Goal: Information Seeking & Learning: Find specific fact

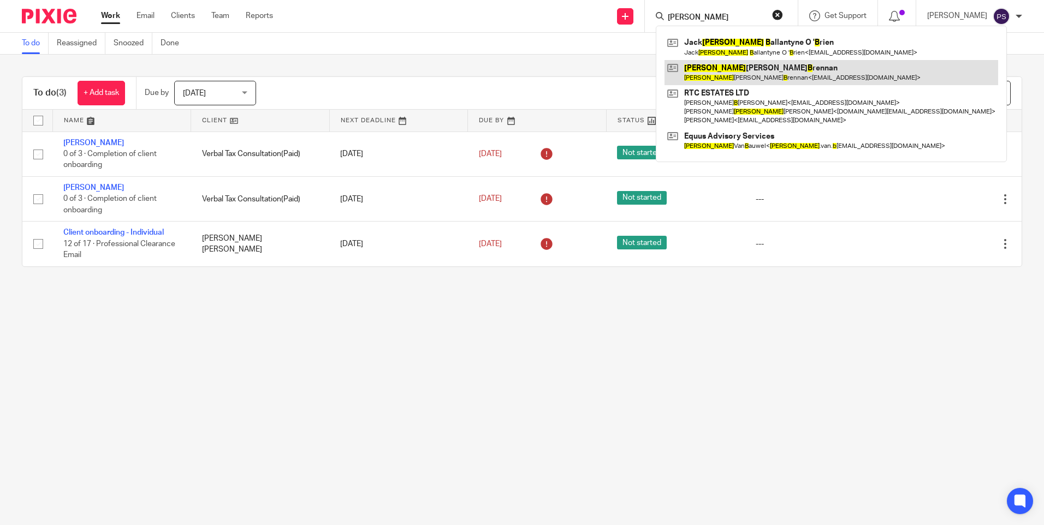
type input "oliver b"
click at [717, 68] on link at bounding box center [832, 72] width 334 height 25
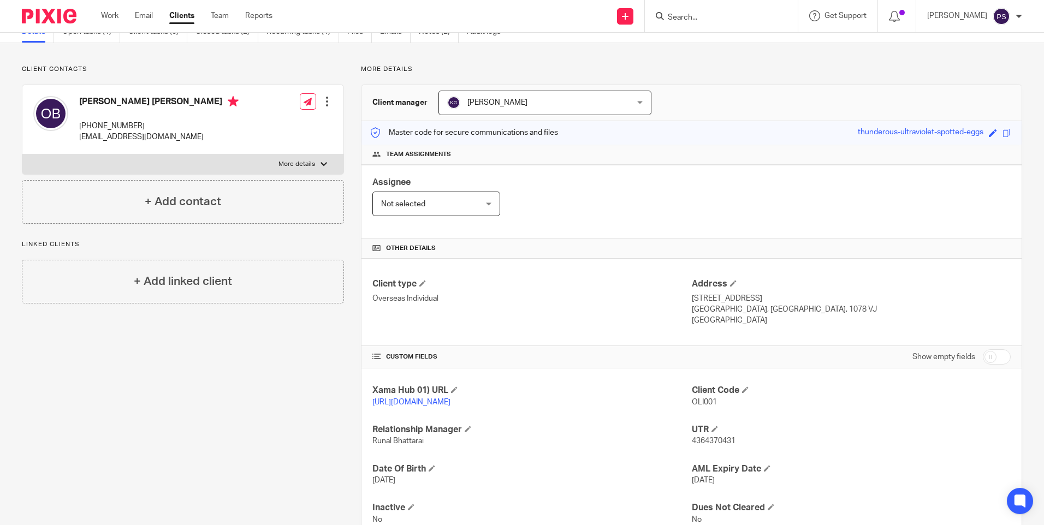
scroll to position [102, 0]
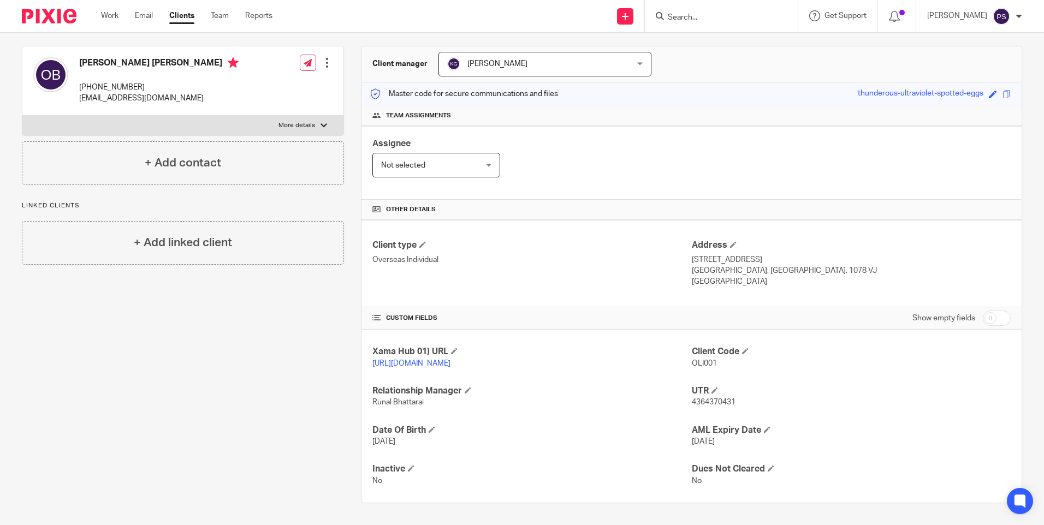
click at [722, 404] on span "4364370431" at bounding box center [714, 403] width 44 height 8
copy span "4364370431"
click at [121, 57] on h4 "Oliver William Brennan" at bounding box center [158, 64] width 159 height 14
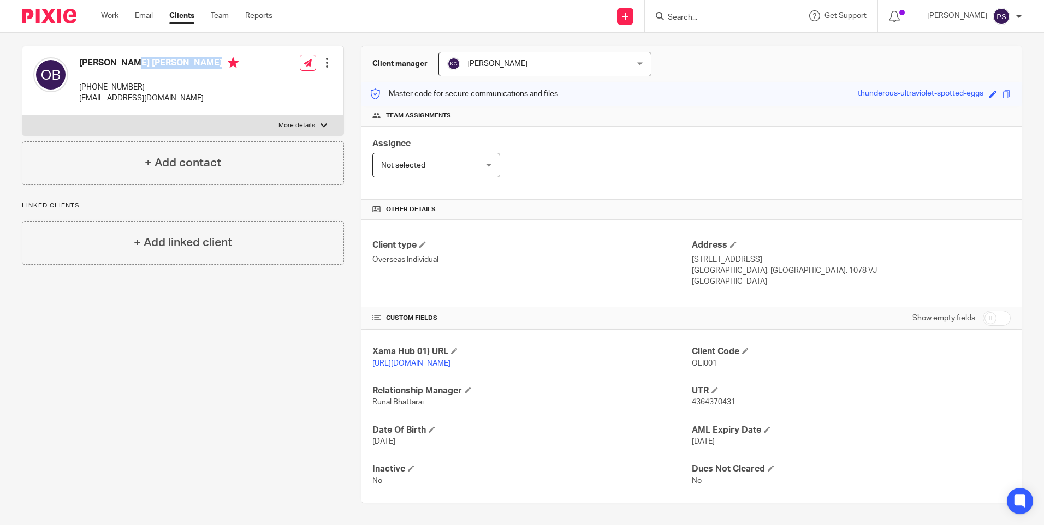
click at [121, 57] on h4 "Oliver William Brennan" at bounding box center [158, 64] width 159 height 14
copy h4 "Oliver William Brennan"
click at [720, 23] on form at bounding box center [725, 16] width 116 height 14
click at [719, 20] on input "Search" at bounding box center [716, 18] width 98 height 10
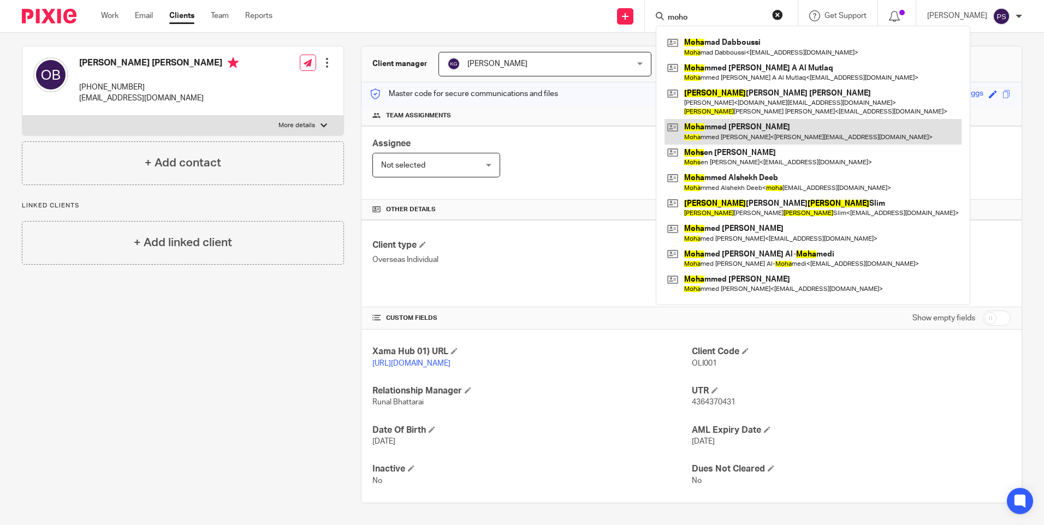
type input "moho"
click at [746, 137] on link at bounding box center [813, 131] width 297 height 25
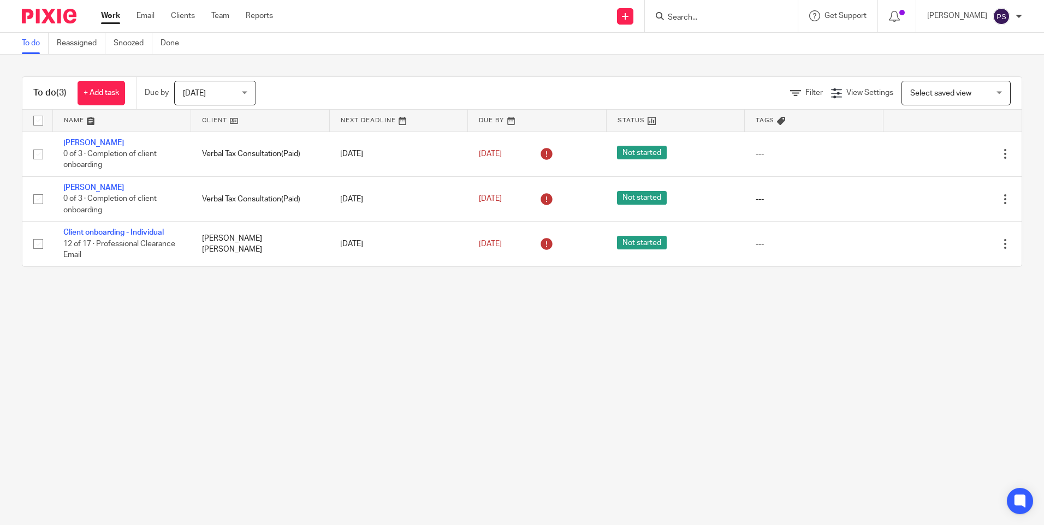
click at [712, 21] on input "Search" at bounding box center [716, 18] width 98 height 10
click at [699, 11] on form at bounding box center [725, 16] width 116 height 14
click at [701, 12] on form at bounding box center [725, 16] width 116 height 14
click at [706, 17] on input "Search" at bounding box center [716, 18] width 98 height 10
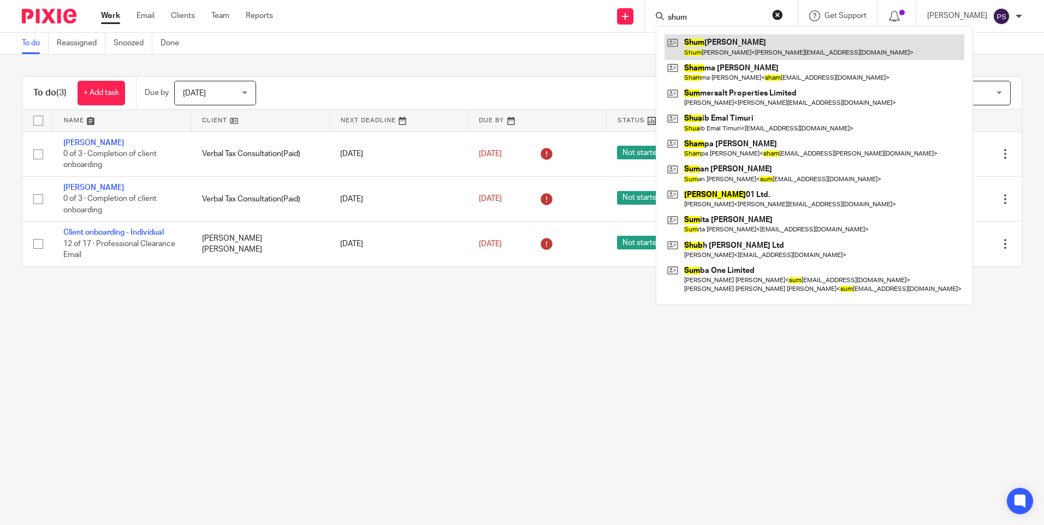
type input "shum"
click at [714, 41] on link at bounding box center [815, 46] width 300 height 25
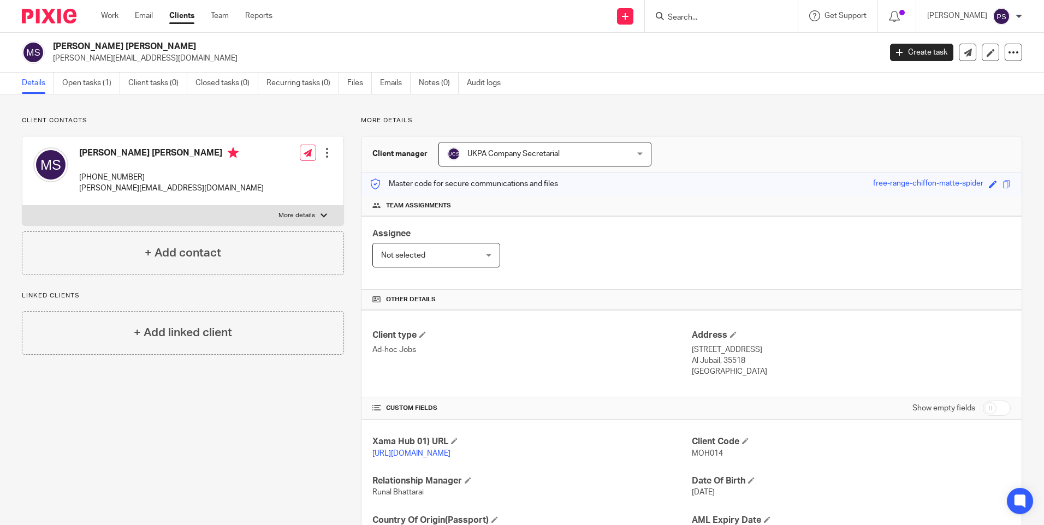
click at [120, 42] on h2 "[PERSON_NAME] [PERSON_NAME]" at bounding box center [381, 46] width 657 height 11
copy div "[PERSON_NAME] [PERSON_NAME]"
click at [700, 456] on span "MOH014" at bounding box center [707, 454] width 31 height 8
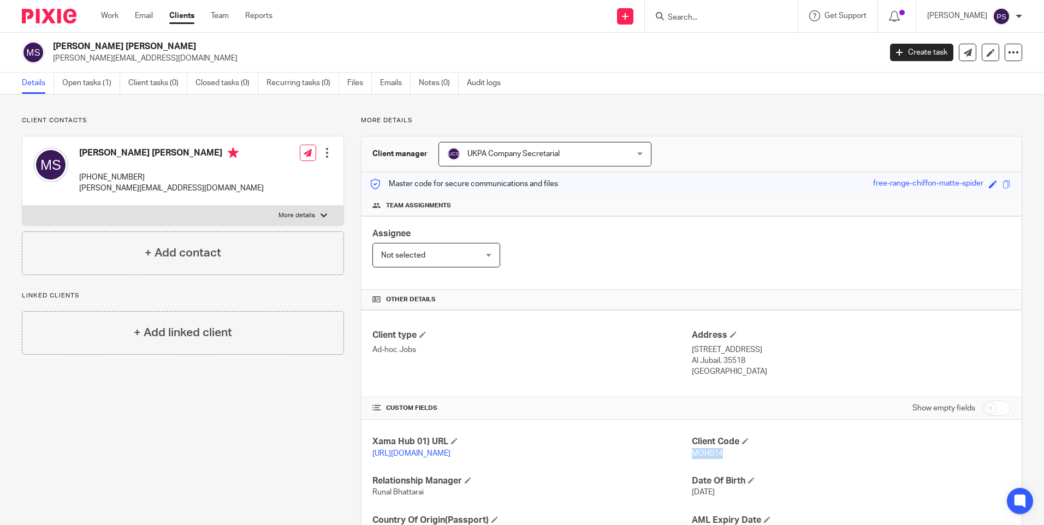
click at [700, 455] on span "MOH014" at bounding box center [707, 454] width 31 height 8
copy span "MOH014"
click at [138, 44] on h2 "[PERSON_NAME] [PERSON_NAME]" at bounding box center [381, 46] width 657 height 11
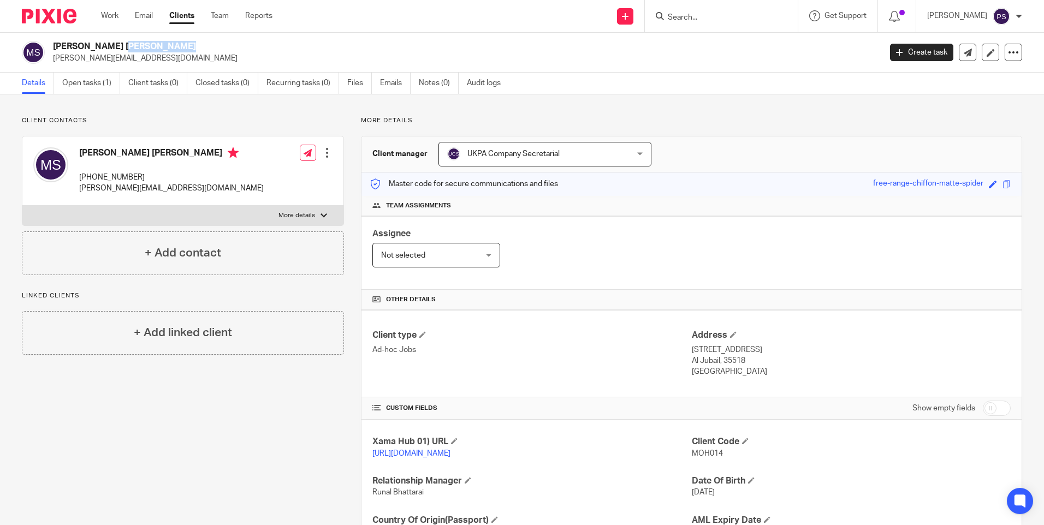
copy div "[PERSON_NAME] [PERSON_NAME]"
click at [692, 454] on span "MOH014" at bounding box center [707, 454] width 31 height 8
copy span "MOH014"
click at [143, 49] on h2 "[PERSON_NAME] [PERSON_NAME]" at bounding box center [381, 46] width 657 height 11
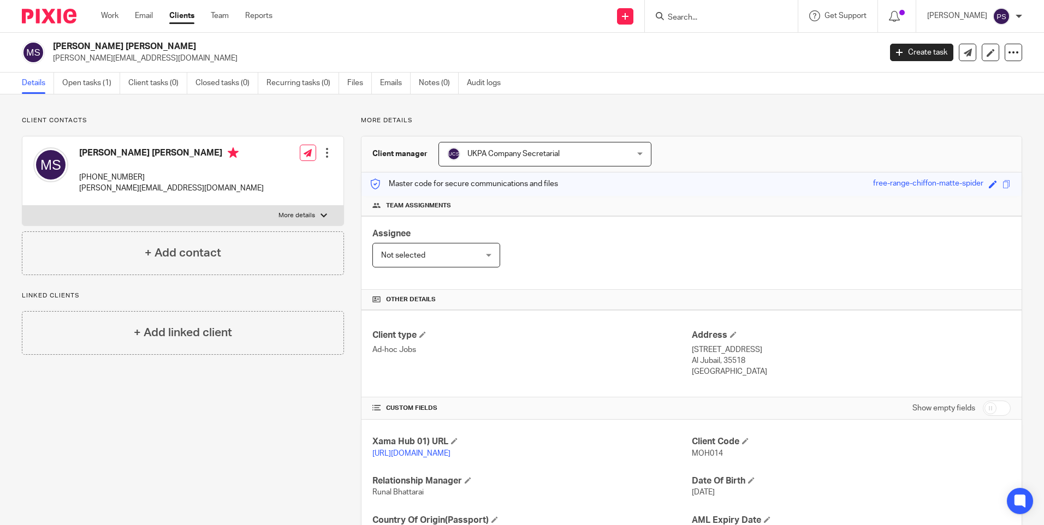
click at [143, 49] on h2 "[PERSON_NAME] [PERSON_NAME]" at bounding box center [381, 46] width 657 height 11
copy div "[PERSON_NAME] [PERSON_NAME]"
click at [697, 454] on span "MOH014" at bounding box center [707, 454] width 31 height 8
click at [698, 453] on span "MOH014" at bounding box center [707, 454] width 31 height 8
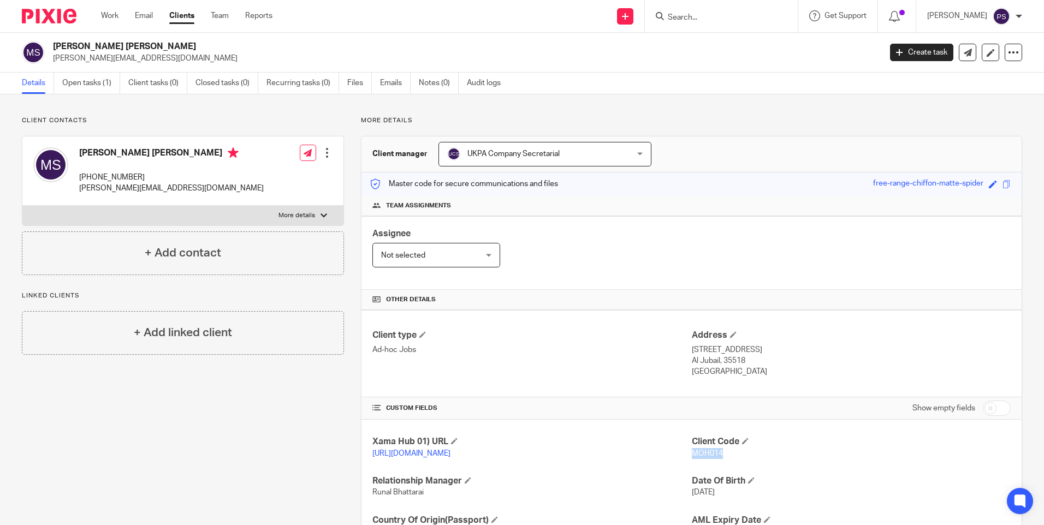
copy span "MOH014"
click at [717, 17] on input "Search" at bounding box center [716, 18] width 98 height 10
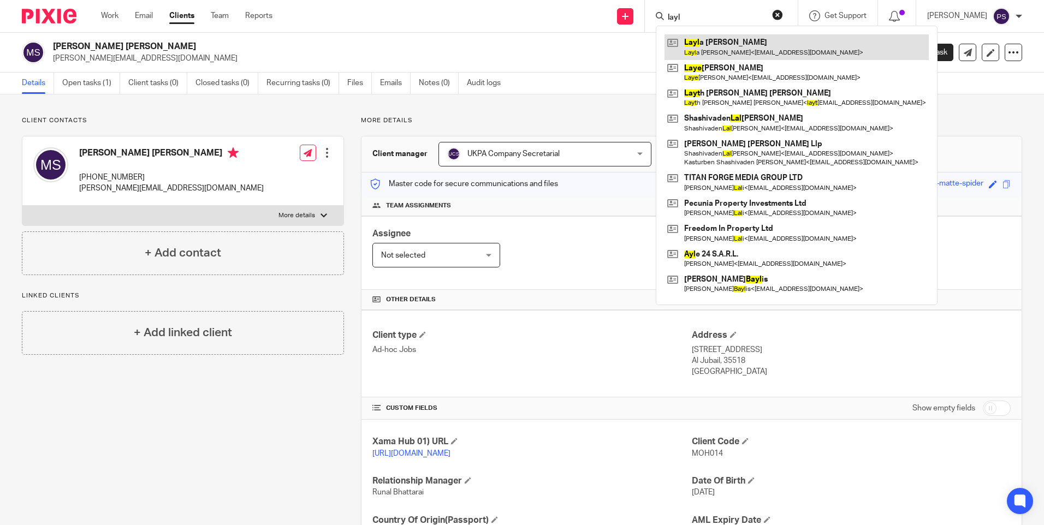
type input "layl"
click at [737, 42] on link at bounding box center [797, 46] width 264 height 25
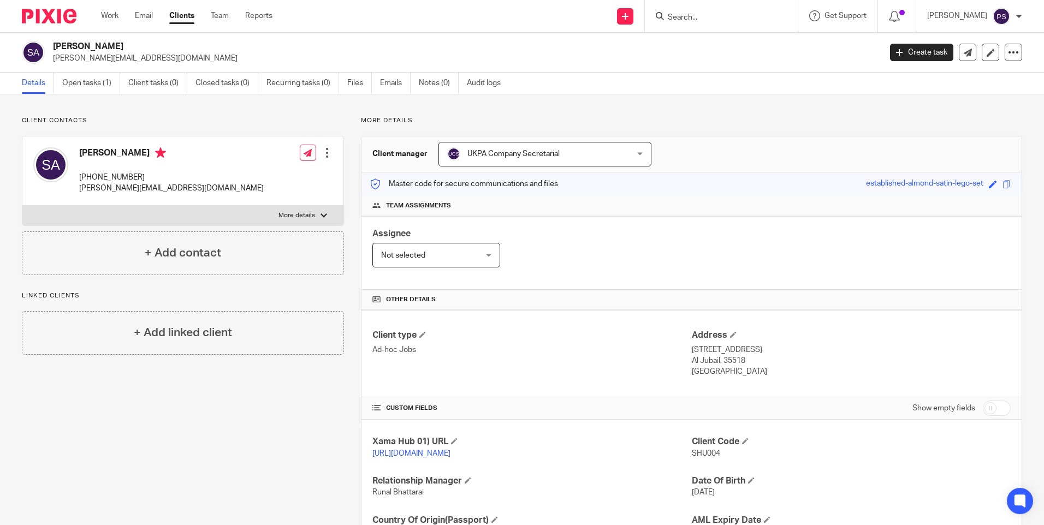
click at [385, 36] on div "[PERSON_NAME] [PERSON_NAME][EMAIL_ADDRESS][DOMAIN_NAME] Create task Update from…" at bounding box center [522, 53] width 1044 height 40
click at [114, 61] on p "[PERSON_NAME][EMAIL_ADDRESS][DOMAIN_NAME]" at bounding box center [463, 58] width 821 height 11
copy main "[PERSON_NAME][EMAIL_ADDRESS][DOMAIN_NAME] Create task Update from Companies Hou…"
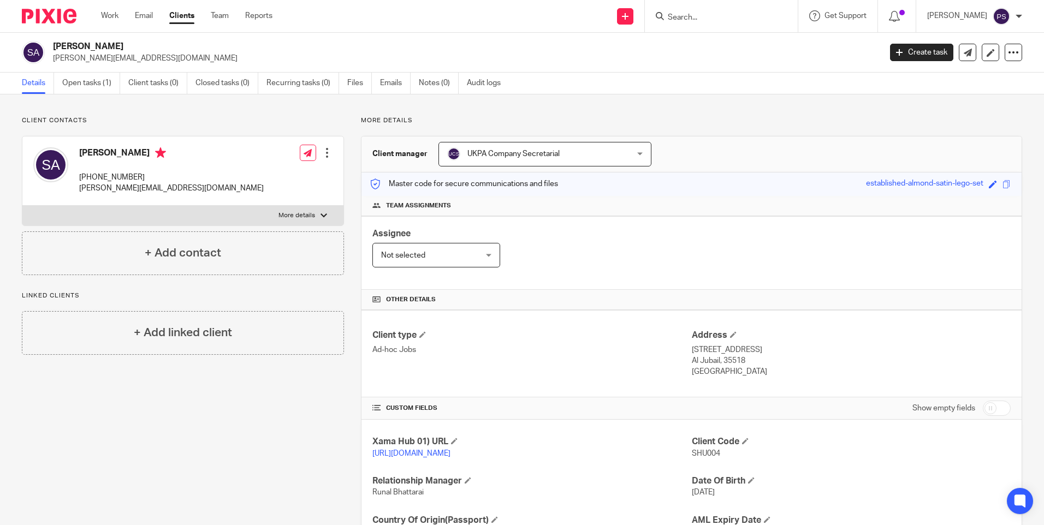
click at [695, 16] on input "Search" at bounding box center [716, 18] width 98 height 10
click at [696, 19] on input "Search" at bounding box center [716, 18] width 98 height 10
paste input "[PERSON_NAME][EMAIL_ADDRESS][DOMAIN_NAME]"
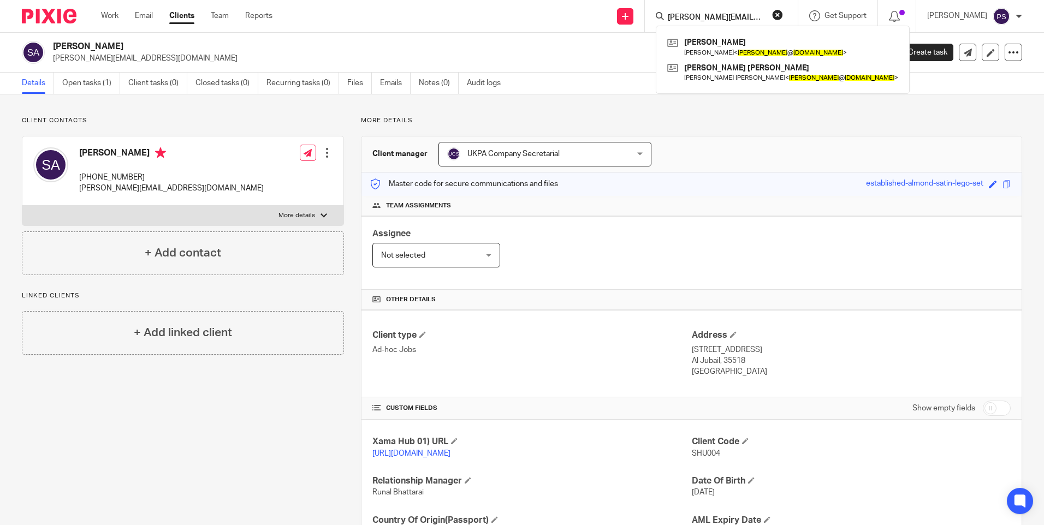
type input "[PERSON_NAME][EMAIL_ADDRESS][DOMAIN_NAME]"
click at [578, 58] on p "sajid@neorecruits.com" at bounding box center [463, 58] width 821 height 11
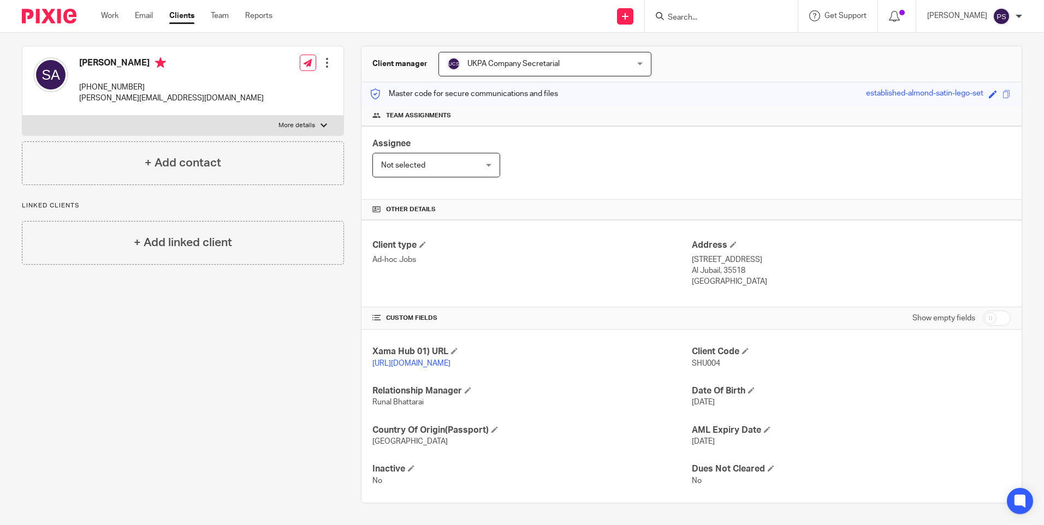
scroll to position [102, 0]
click at [115, 57] on h4 "[PERSON_NAME]" at bounding box center [171, 64] width 185 height 14
copy h4 "[PERSON_NAME]"
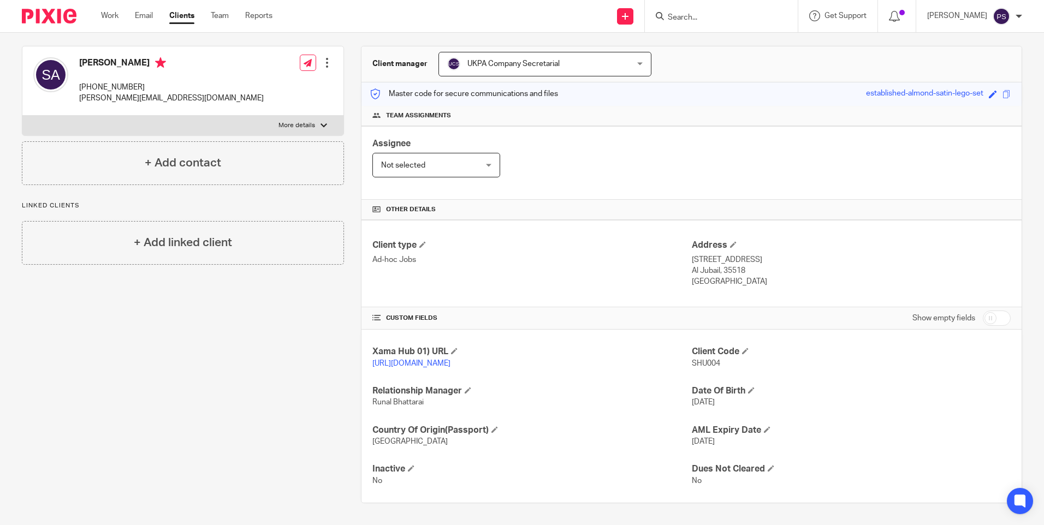
click at [122, 93] on p "sajid@neorecruits.com" at bounding box center [171, 98] width 185 height 11
copy div "sajid@neorecruits.com"
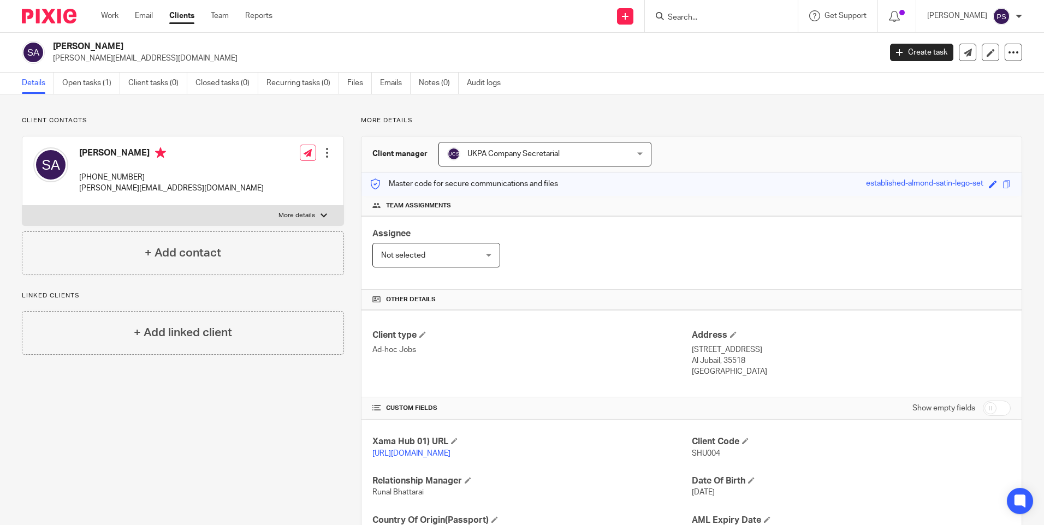
click at [109, 43] on h2 "[PERSON_NAME]" at bounding box center [381, 46] width 657 height 11
copy div "[PERSON_NAME]"
click at [692, 447] on h4 "Client Code" at bounding box center [851, 441] width 319 height 11
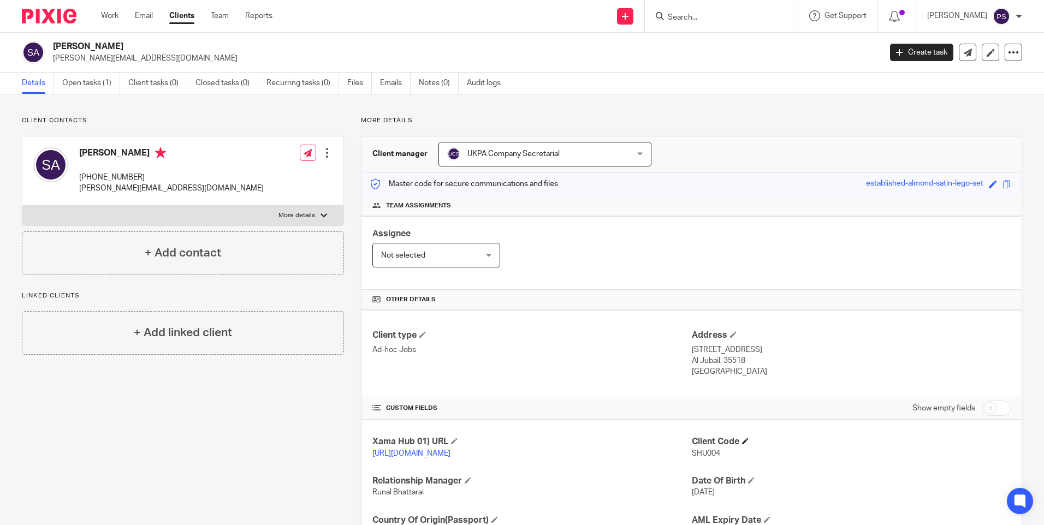
click at [692, 447] on h4 "Client Code" at bounding box center [851, 441] width 319 height 11
drag, startPoint x: 690, startPoint y: 447, endPoint x: 690, endPoint y: 454, distance: 7.1
click at [692, 454] on span "SHU004" at bounding box center [706, 454] width 28 height 8
copy span "SHU004"
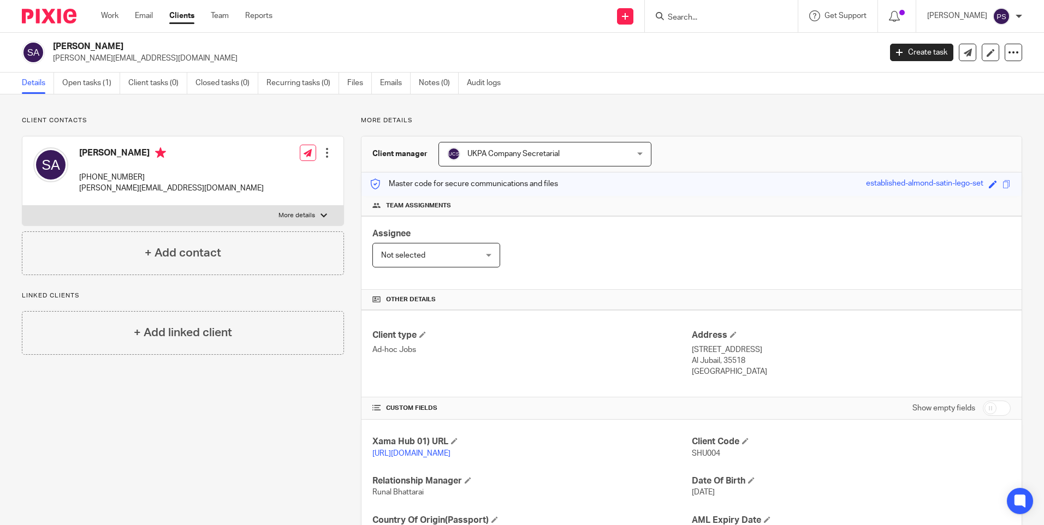
click at [107, 41] on h2 "Shumaila Ashraf" at bounding box center [381, 46] width 657 height 11
copy div "Shumaila Ashraf"
click at [695, 456] on span "SHU004" at bounding box center [706, 454] width 28 height 8
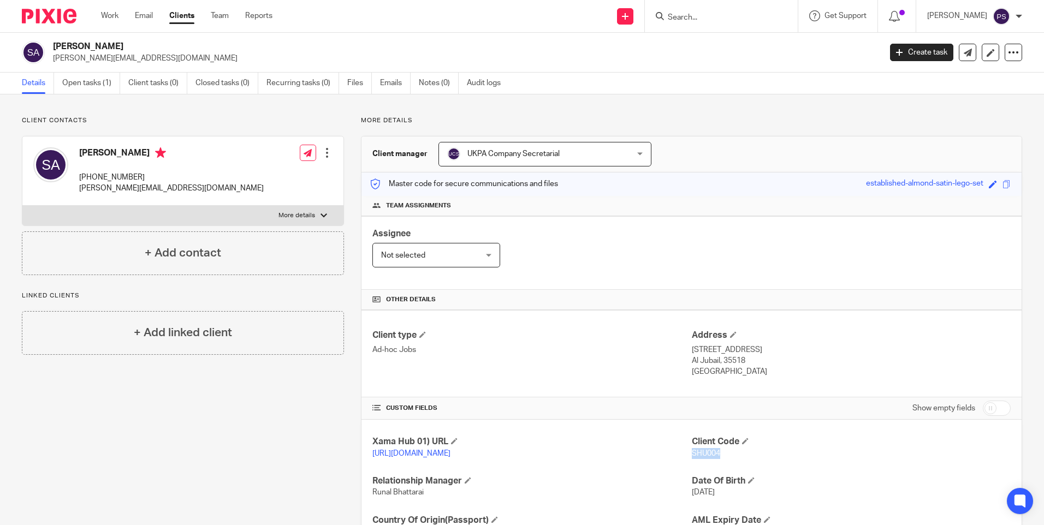
click at [695, 456] on span "SHU004" at bounding box center [706, 454] width 28 height 8
copy span "SHU004"
click at [191, 107] on div "Client contacts Shumaila Ashraf +966 5 024 22452 sajid@neorecruits.com Edit con…" at bounding box center [522, 354] width 1044 height 521
click at [1008, 56] on icon at bounding box center [1013, 52] width 11 height 11
click at [906, 125] on button "Archive client" at bounding box center [945, 127] width 121 height 14
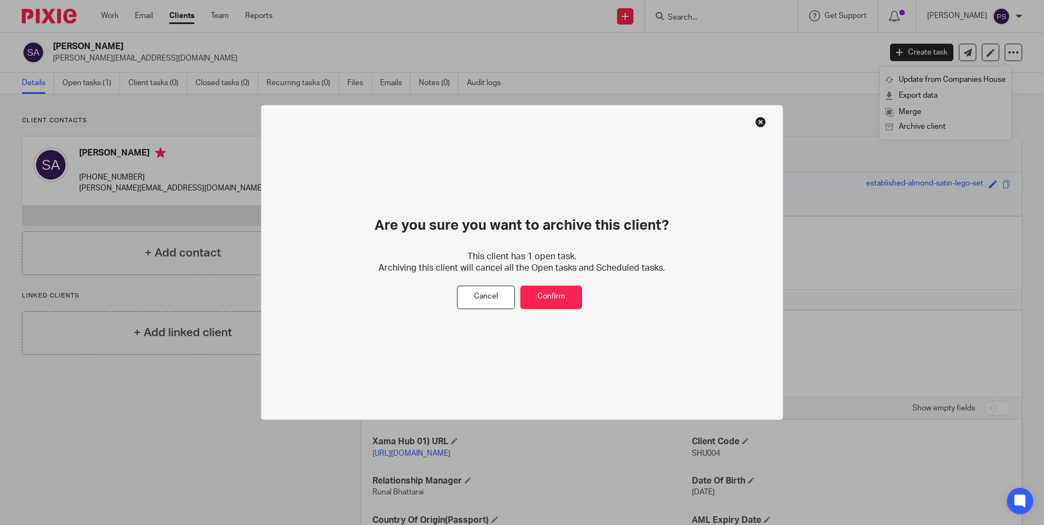
click at [759, 122] on button at bounding box center [760, 121] width 11 height 11
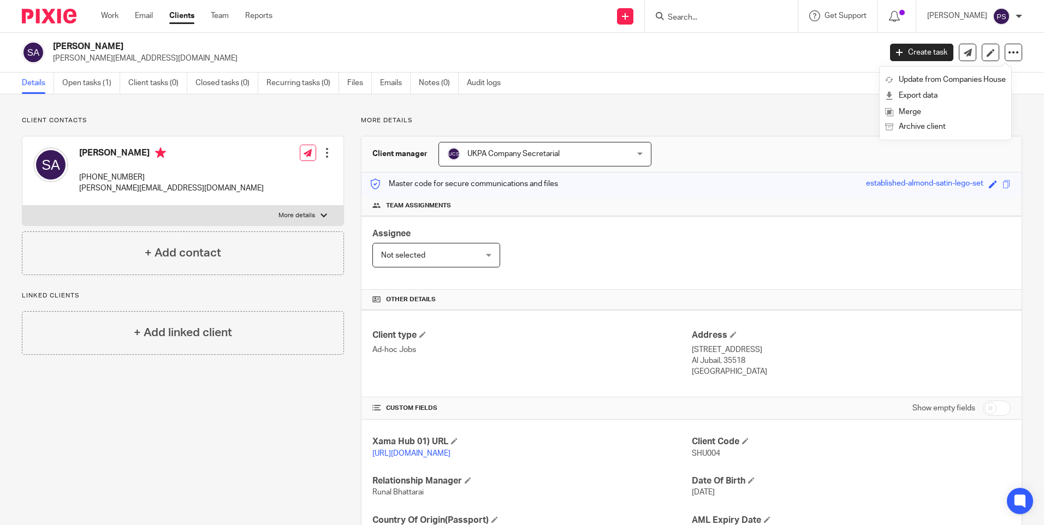
click at [739, 122] on p "More details" at bounding box center [691, 120] width 661 height 9
click at [738, 18] on input "Search" at bounding box center [716, 18] width 98 height 10
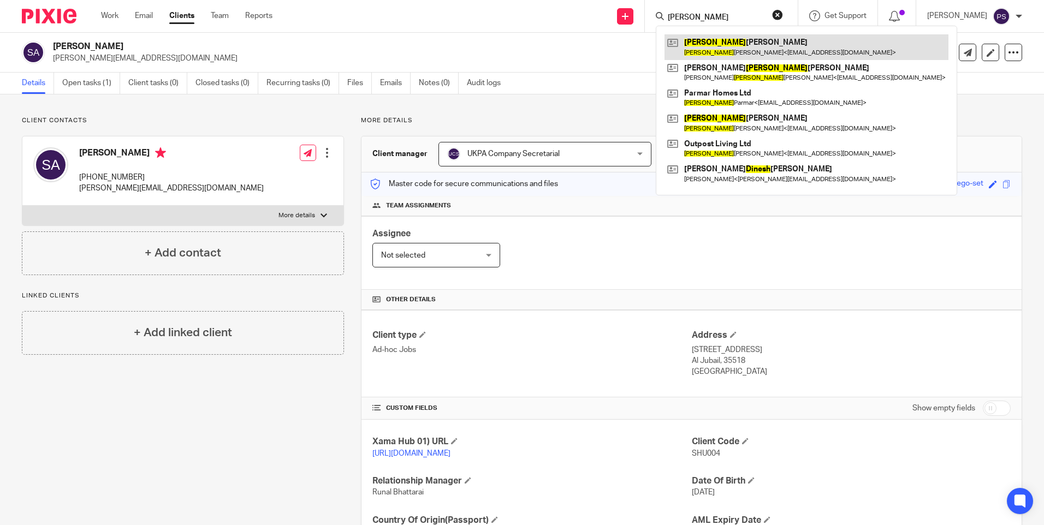
type input "minesh"
click at [738, 41] on link at bounding box center [807, 46] width 284 height 25
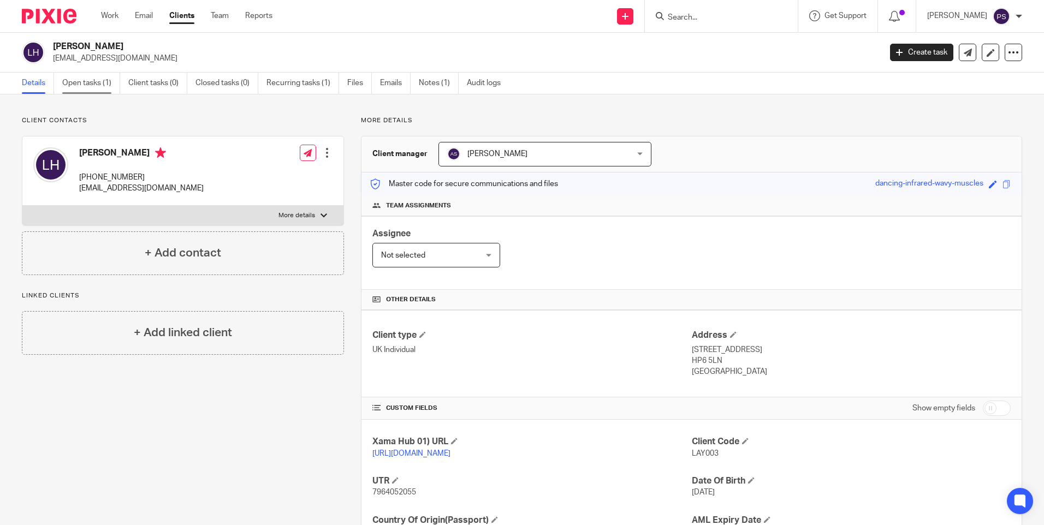
click at [92, 86] on link "Open tasks (1)" at bounding box center [91, 83] width 58 height 21
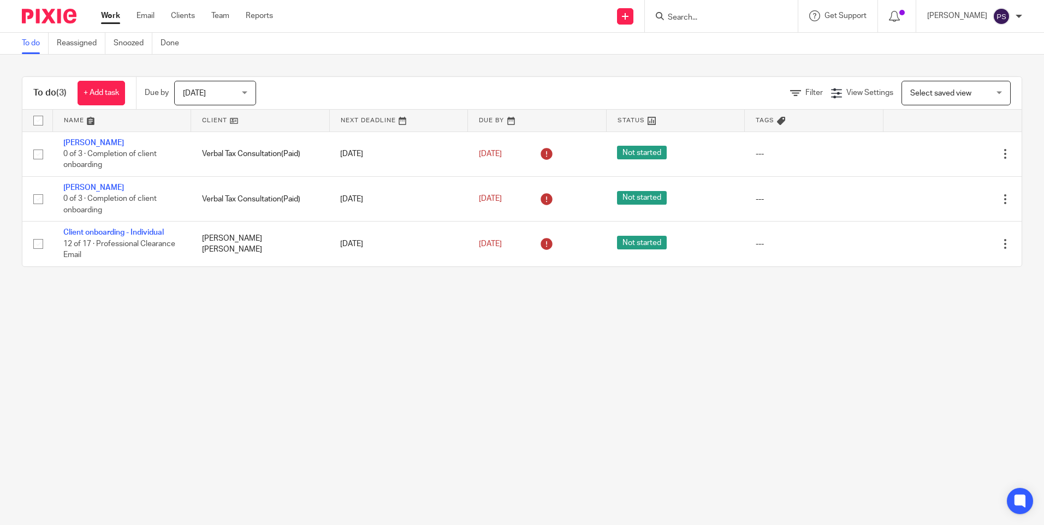
click at [816, 70] on div "To do (3) + Add task Due by [DATE] [DATE] [DATE] [DATE] This week Next week Thi…" at bounding box center [522, 172] width 1044 height 234
click at [770, 92] on div "Filter View Settings View Settings Manage saved views Select saved view Select …" at bounding box center [648, 93] width 747 height 25
click at [790, 91] on icon at bounding box center [795, 93] width 11 height 11
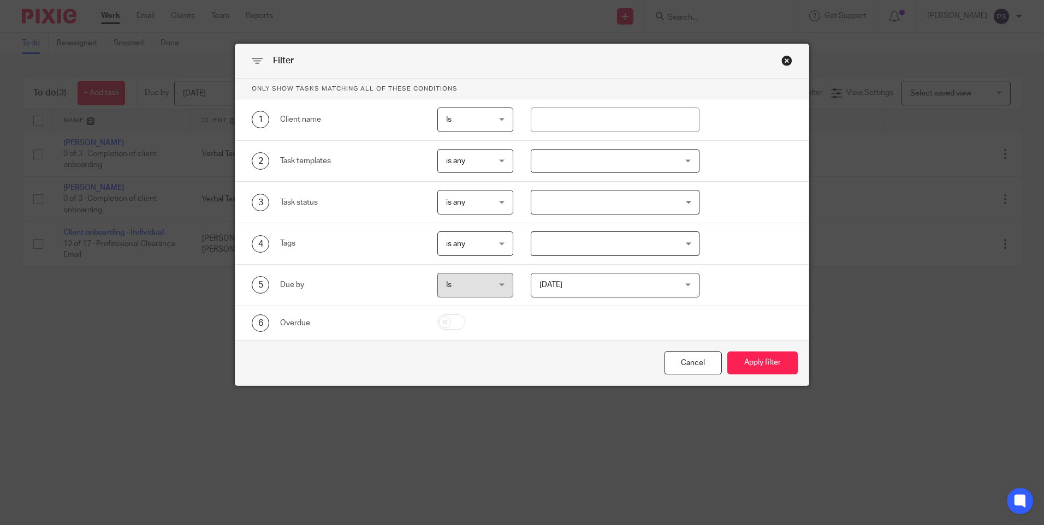
click at [782, 62] on div "Close this dialog window" at bounding box center [787, 60] width 11 height 11
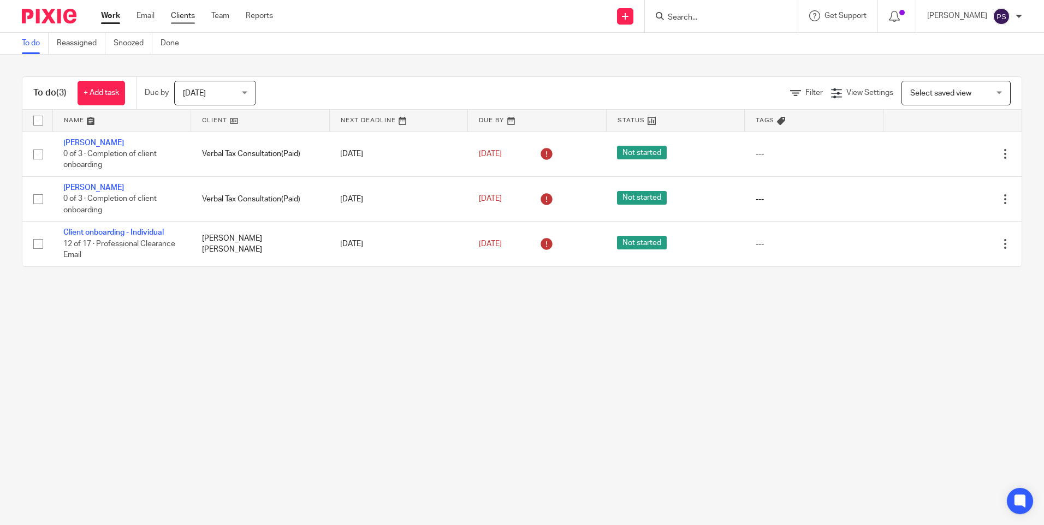
click at [190, 19] on link "Clients" at bounding box center [183, 15] width 24 height 11
click at [180, 21] on link "Clients" at bounding box center [183, 15] width 24 height 11
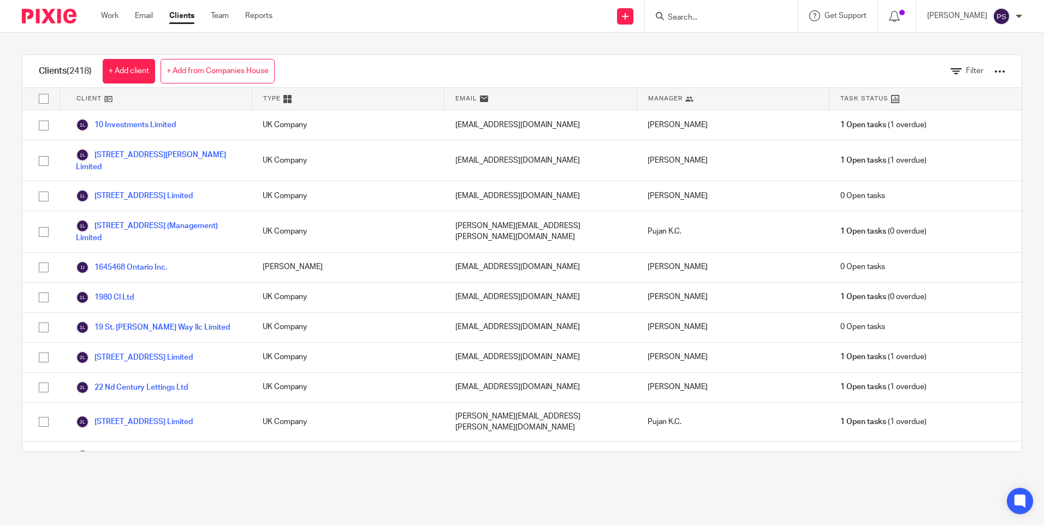
click at [995, 70] on div at bounding box center [1000, 71] width 11 height 11
click at [687, 66] on div "Clients (2418) + Add client + Add from Companies House Filter" at bounding box center [522, 71] width 1000 height 33
click at [227, 18] on link "Team" at bounding box center [220, 15] width 18 height 11
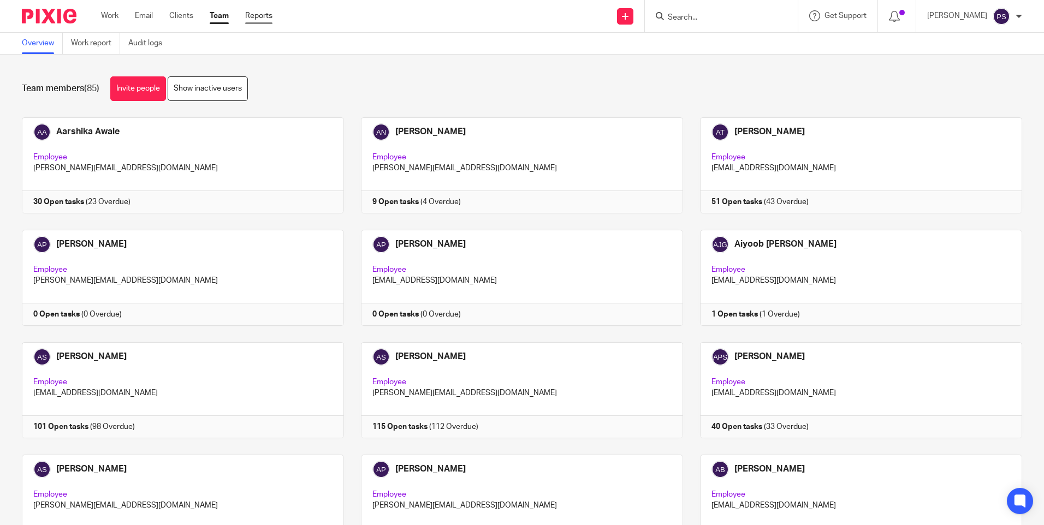
click at [259, 15] on link "Reports" at bounding box center [258, 15] width 27 height 11
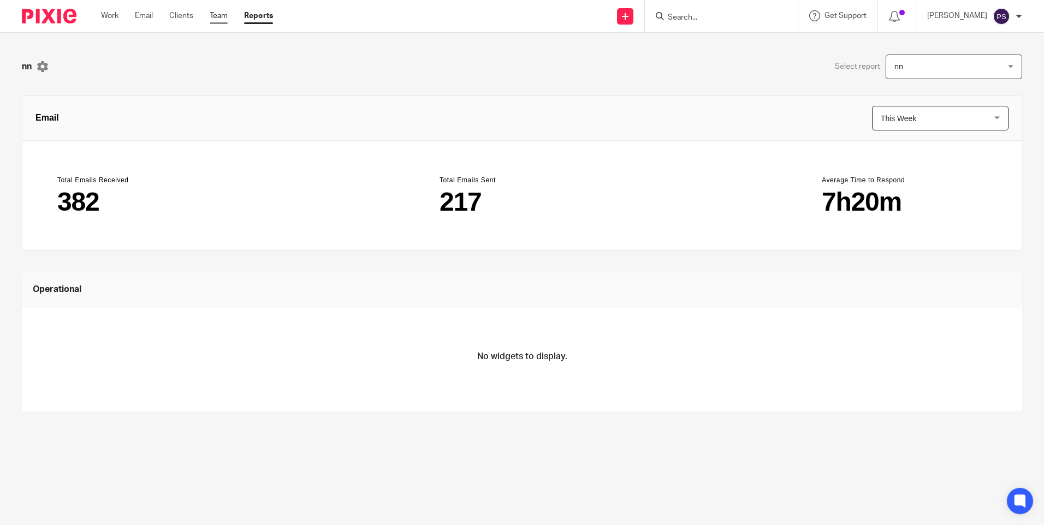
click at [221, 15] on link "Team" at bounding box center [219, 15] width 18 height 11
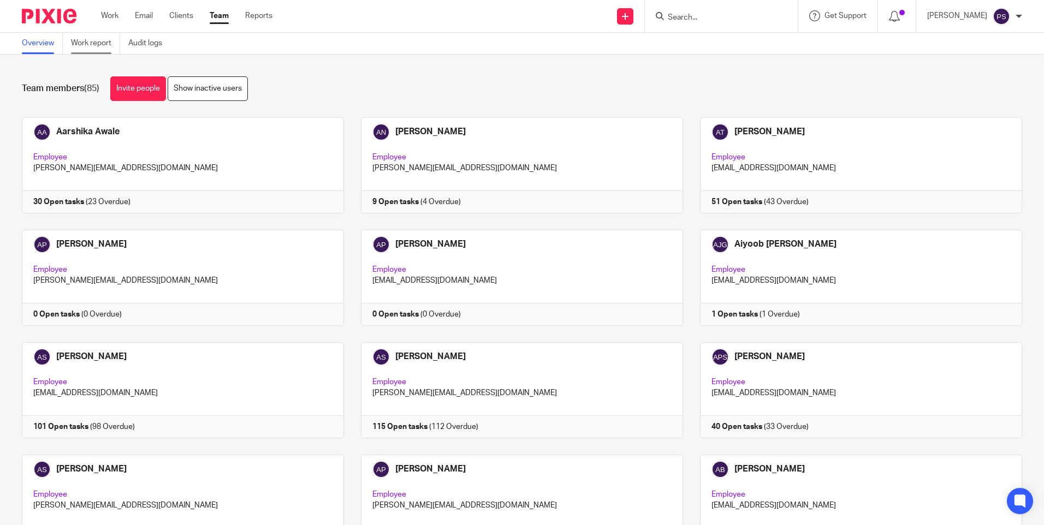
click at [100, 47] on link "Work report" at bounding box center [95, 43] width 49 height 21
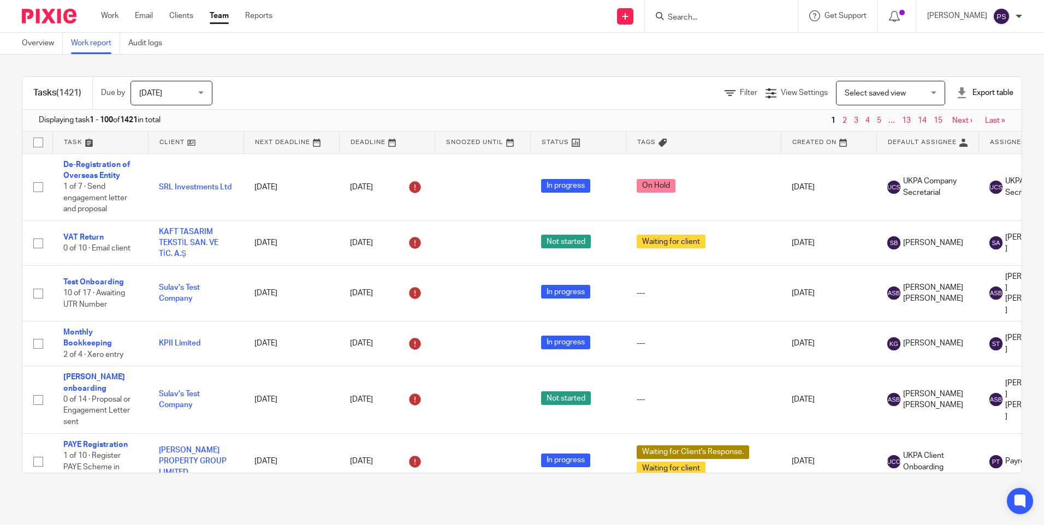
click at [104, 14] on link "Work" at bounding box center [109, 15] width 17 height 11
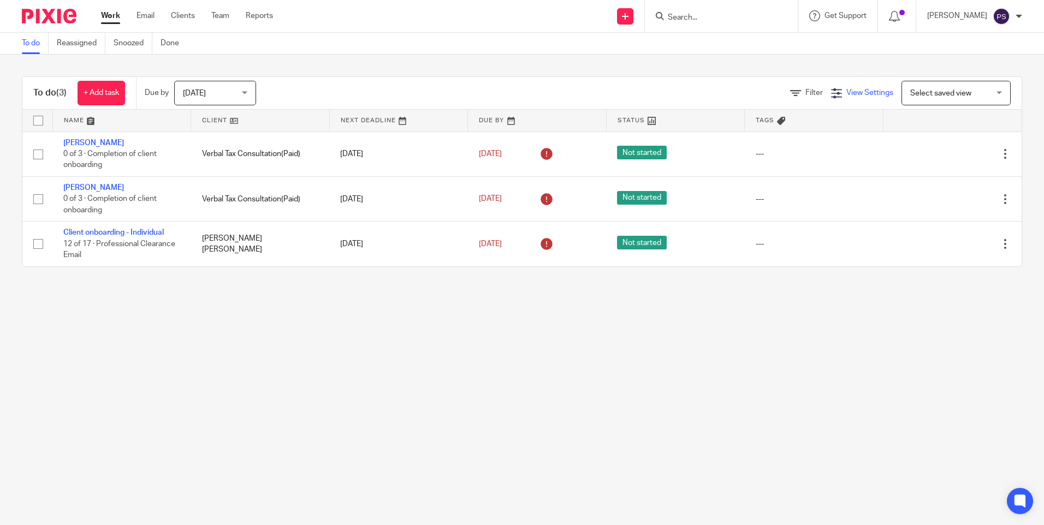
click at [848, 91] on span "View Settings" at bounding box center [870, 93] width 47 height 8
click at [631, 76] on div "To do (3) + Add task Due by Today Today Today Tomorrow This week Next week This…" at bounding box center [522, 171] width 1001 height 191
click at [712, 21] on input "Search" at bounding box center [716, 18] width 98 height 10
click at [840, 17] on span "Get Support" at bounding box center [846, 16] width 42 height 8
click at [634, 78] on div "To do (3) + Add task Due by Today Today Today Tomorrow This week Next week This…" at bounding box center [522, 93] width 1000 height 33
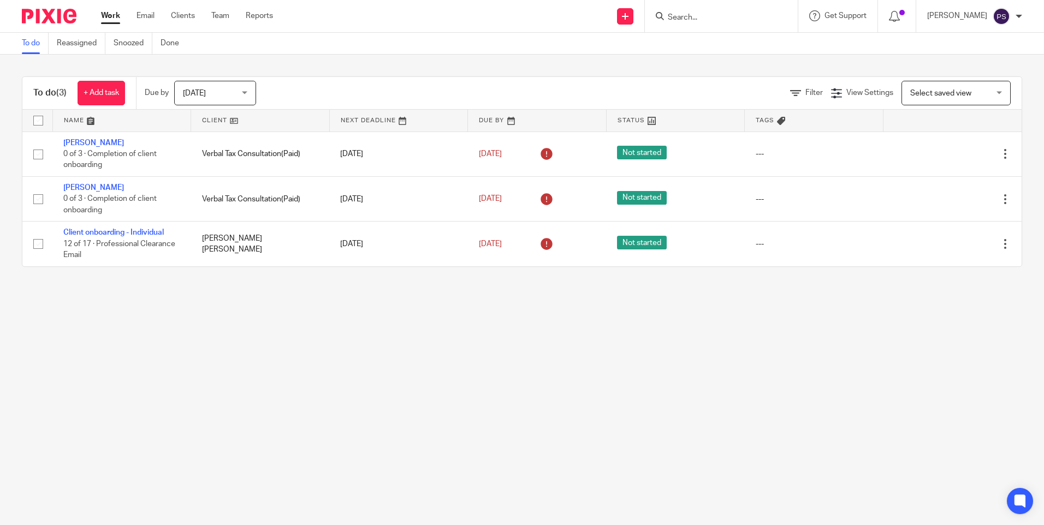
click at [1015, 14] on div "[PERSON_NAME]" at bounding box center [974, 16] width 95 height 17
click at [752, 57] on div "To do (3) + Add task Due by Today Today Today Tomorrow This week Next week This…" at bounding box center [522, 172] width 1044 height 234
click at [625, 291] on main "To do Reassigned Snoozed Done To do (3) + Add task Due by Today Today Today Tom…" at bounding box center [522, 262] width 1044 height 525
click at [777, 121] on icon at bounding box center [781, 121] width 8 height 8
click at [170, 66] on div "To do (3) + Add task Due by Today Today Today Tomorrow This week Next week This…" at bounding box center [522, 172] width 1044 height 234
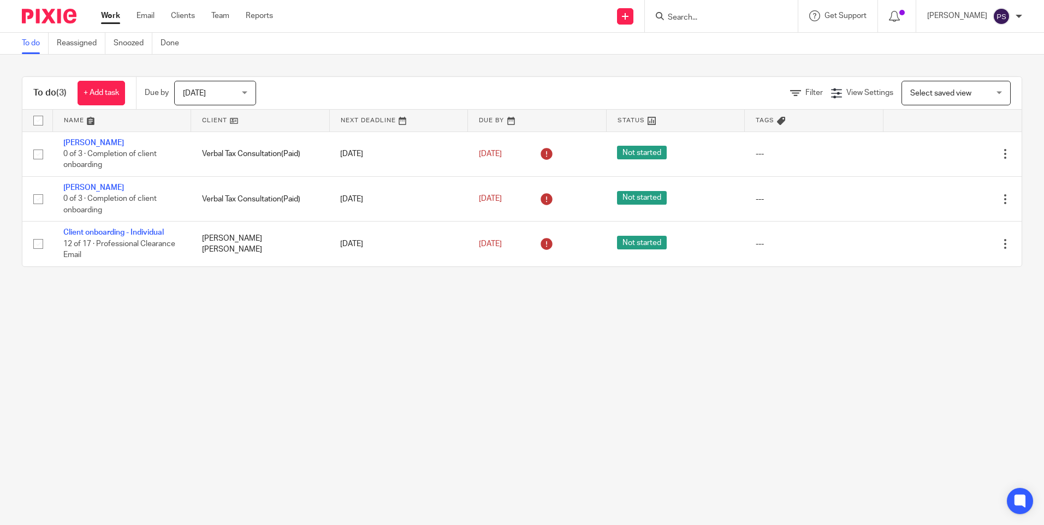
click at [699, 16] on input "Search" at bounding box center [716, 18] width 98 height 10
paste input "[EMAIL_ADDRESS][DOMAIN_NAME]"
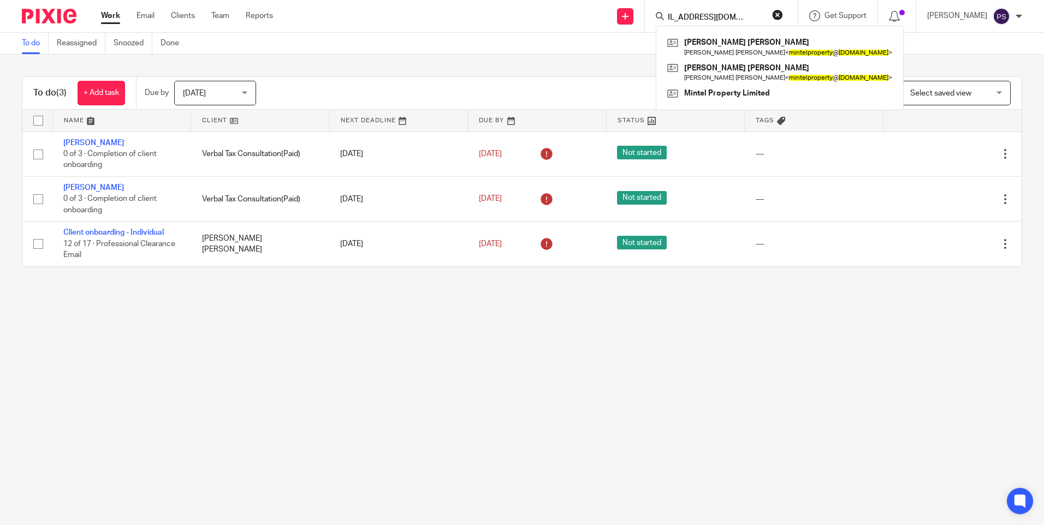
type input "[EMAIL_ADDRESS][DOMAIN_NAME]"
click at [783, 13] on button "reset" at bounding box center [777, 14] width 11 height 11
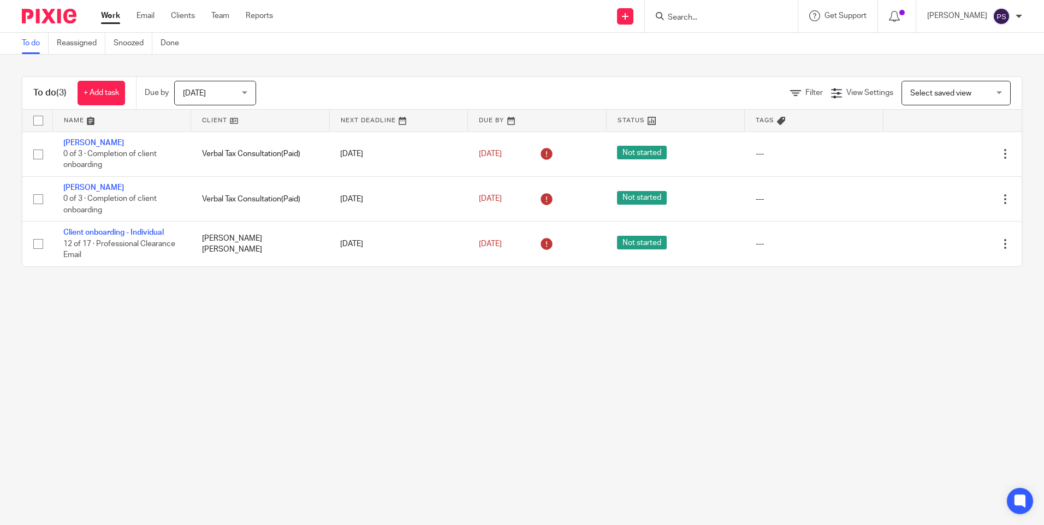
click at [724, 17] on input "Search" at bounding box center [716, 18] width 98 height 10
paste input "salmaan@ascoman.co.uk"
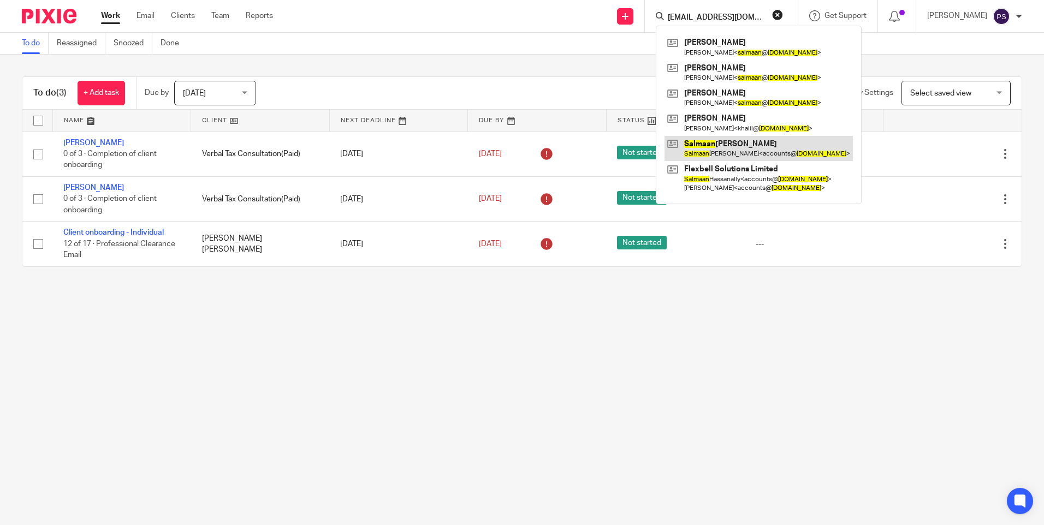
type input "salmaan@ascoman.co.uk"
click at [726, 146] on link at bounding box center [759, 148] width 188 height 25
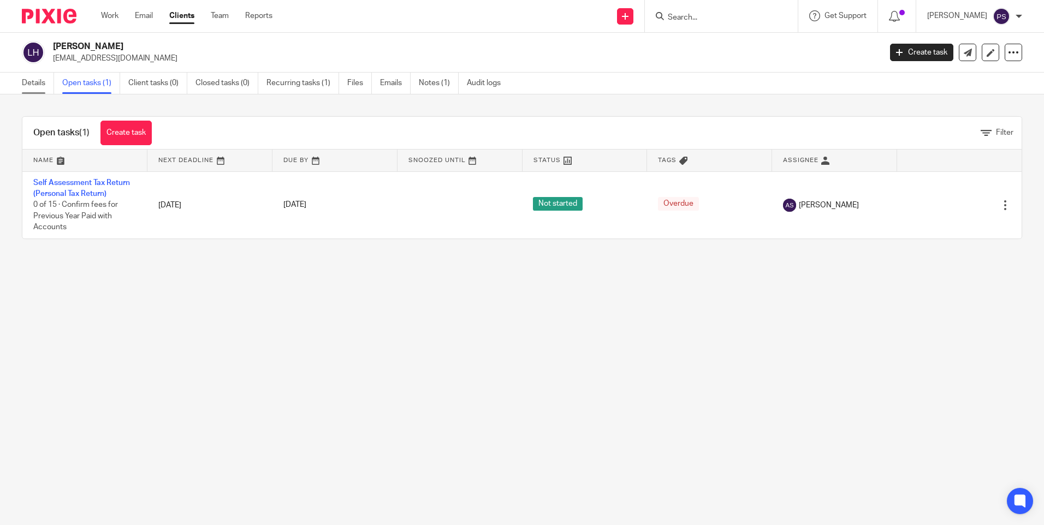
click at [36, 83] on link "Details" at bounding box center [38, 83] width 32 height 21
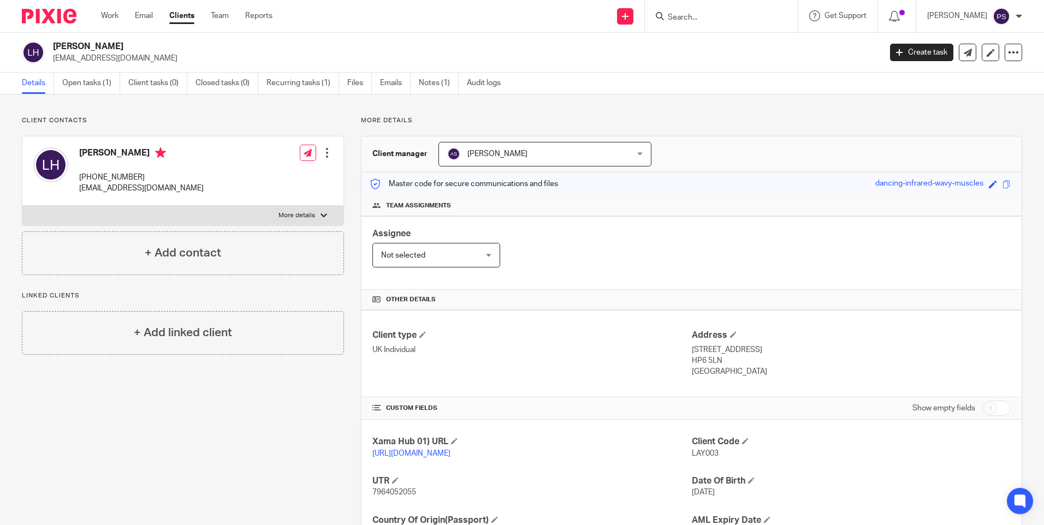
click at [705, 452] on span "LAY003" at bounding box center [705, 454] width 27 height 8
copy span "LAY003"
click at [426, 91] on link "Notes (1)" at bounding box center [439, 83] width 40 height 21
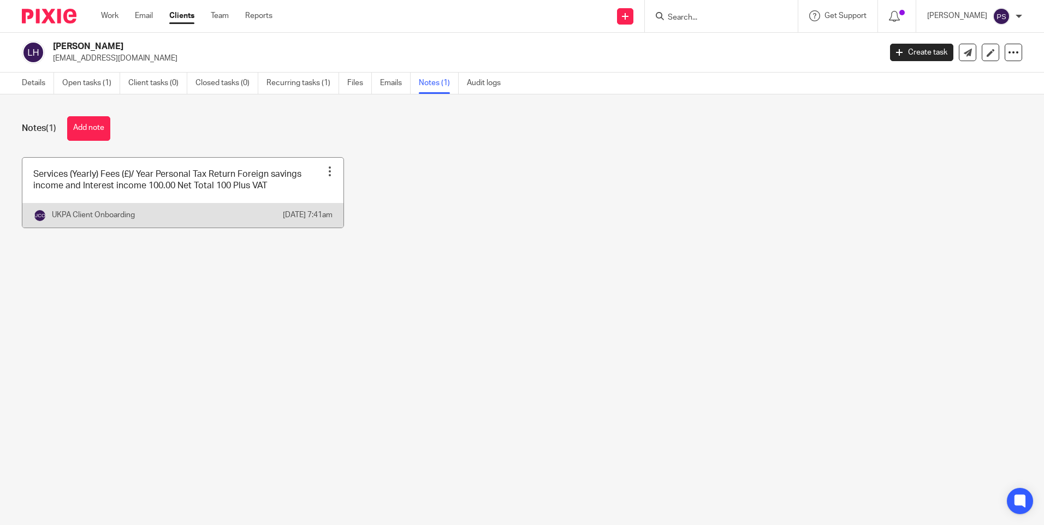
click at [196, 187] on link at bounding box center [182, 193] width 321 height 70
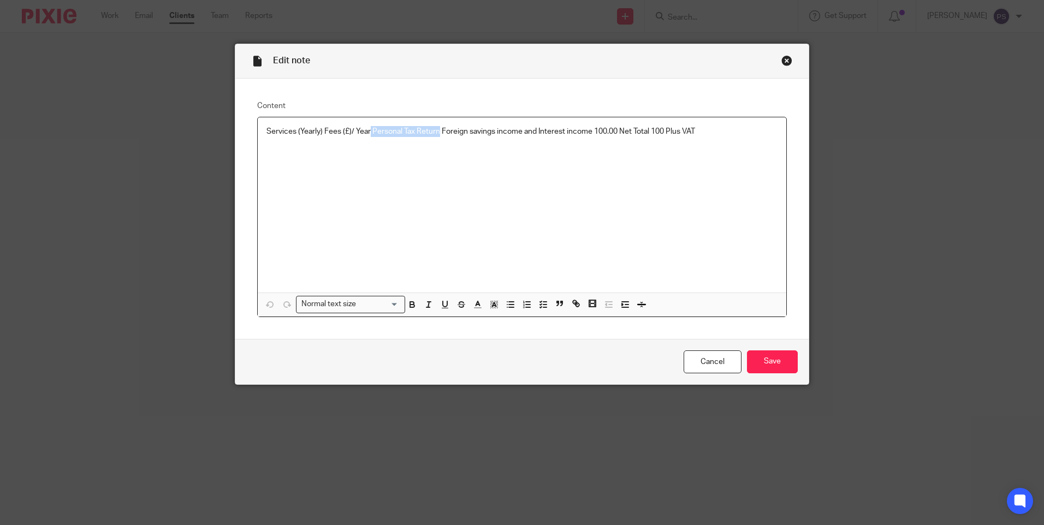
drag, startPoint x: 367, startPoint y: 130, endPoint x: 435, endPoint y: 131, distance: 67.7
click at [435, 131] on p "Services (Yearly) Fees (£)/ Year Personal Tax Return Foreign savings income and…" at bounding box center [522, 131] width 511 height 11
copy p "Personal Tax Return"
click at [783, 60] on div "Close this dialog window" at bounding box center [787, 60] width 11 height 11
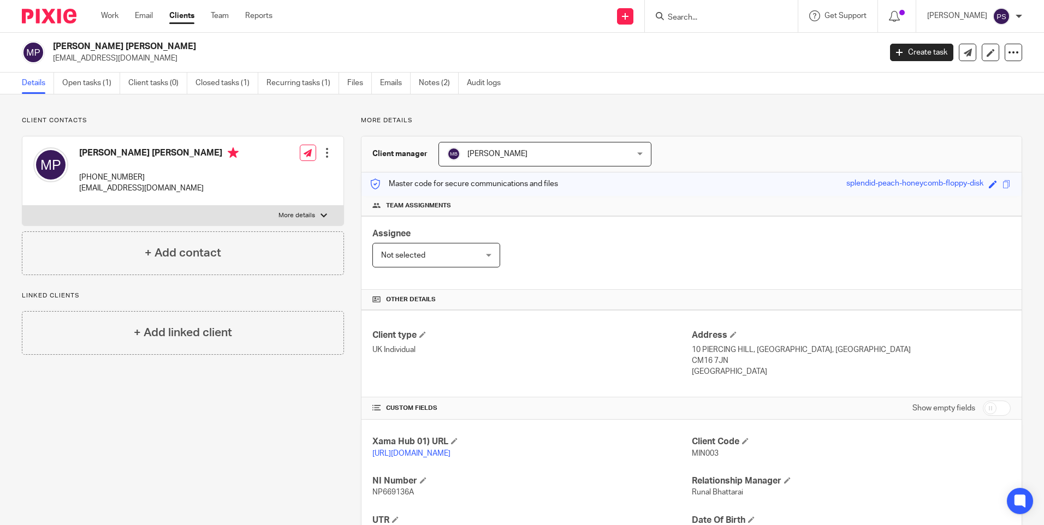
click at [711, 21] on input "Search" at bounding box center [716, 18] width 98 height 10
click at [712, 17] on input "Search" at bounding box center [716, 18] width 98 height 10
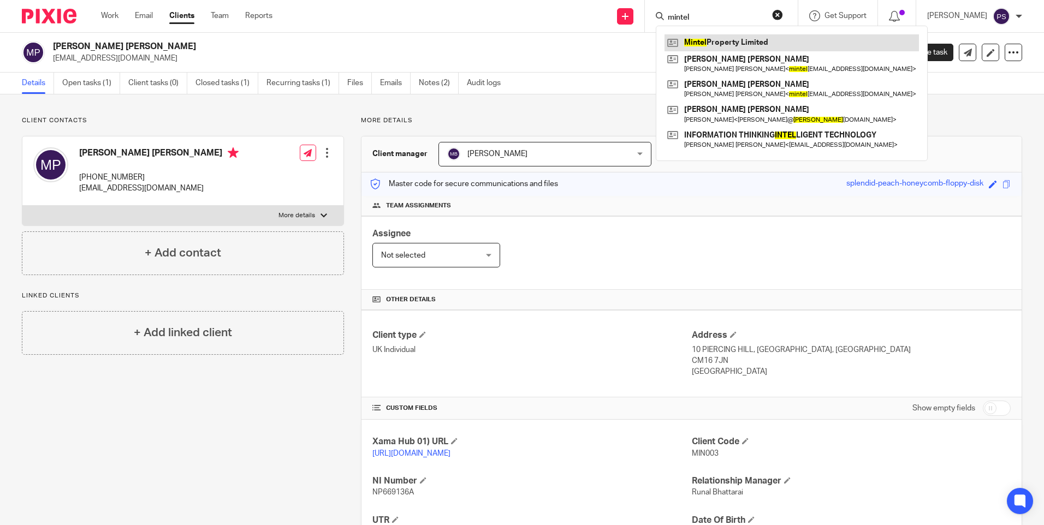
type input "mintel"
click at [732, 36] on link at bounding box center [792, 42] width 255 height 16
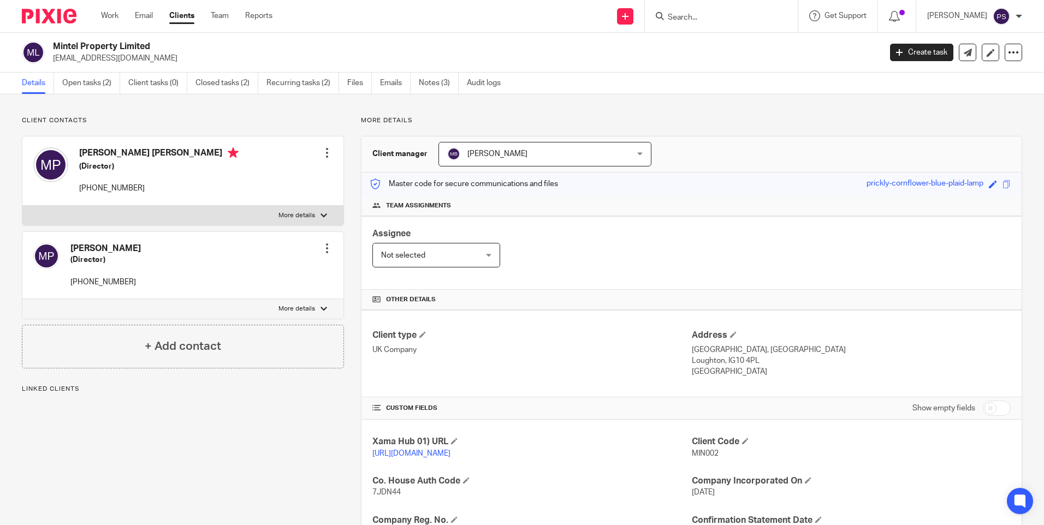
click at [111, 57] on p "[EMAIL_ADDRESS][DOMAIN_NAME]" at bounding box center [463, 58] width 821 height 11
copy main "[EMAIL_ADDRESS][DOMAIN_NAME] Create task Update from Companies House Export dat…"
click at [322, 153] on div at bounding box center [327, 152] width 11 height 11
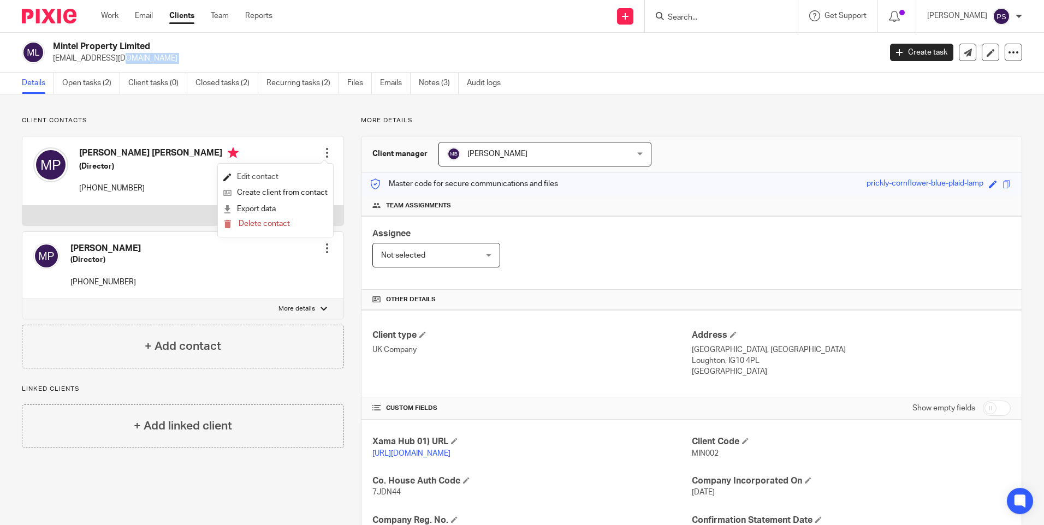
click at [274, 180] on link "Edit contact" at bounding box center [275, 177] width 104 height 16
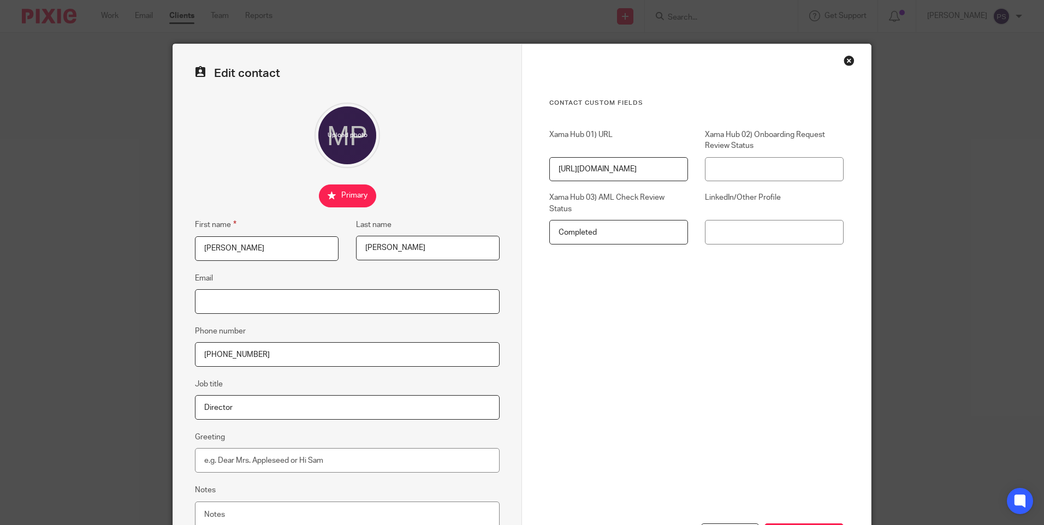
click at [255, 308] on input "Email" at bounding box center [347, 301] width 305 height 25
paste input "[EMAIL_ADDRESS][DOMAIN_NAME]"
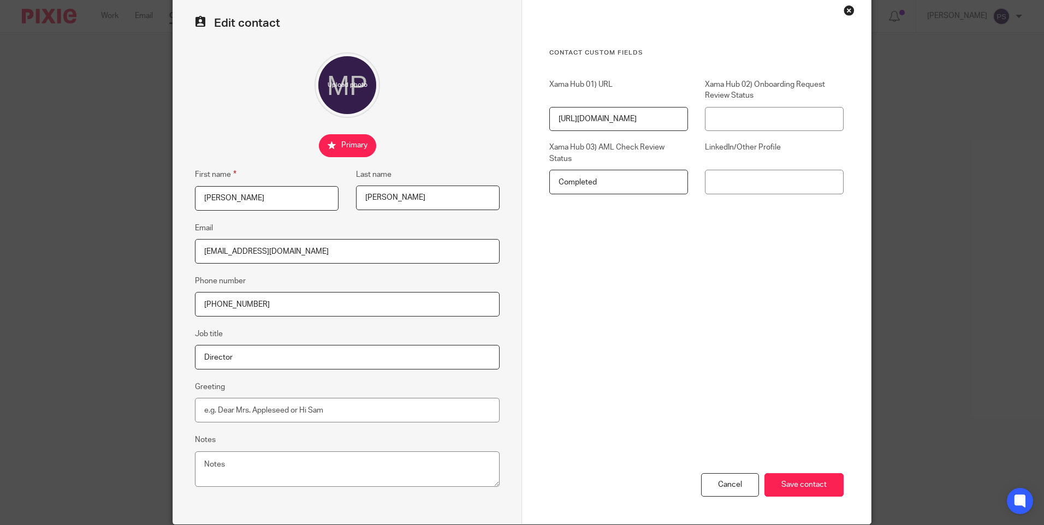
scroll to position [93, 0]
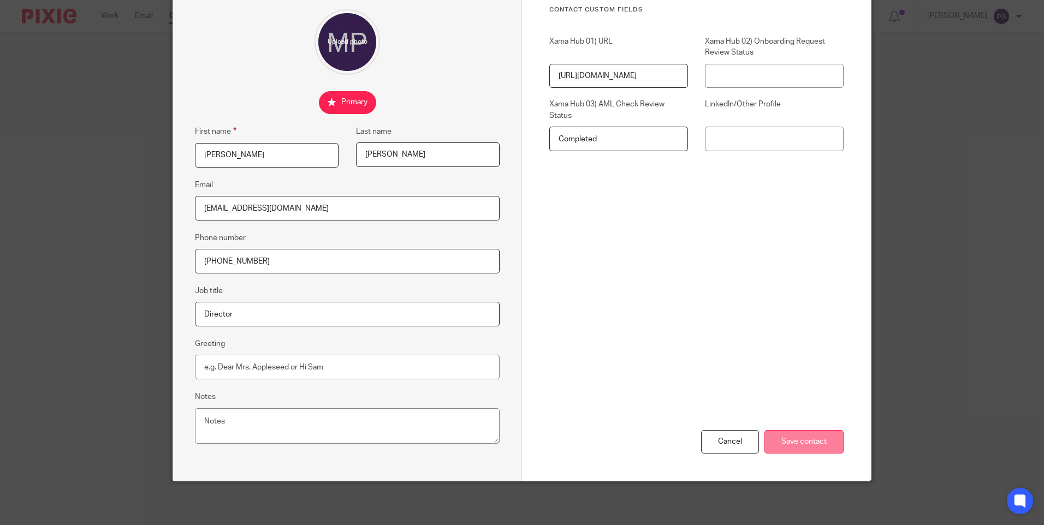
type input "[EMAIL_ADDRESS][DOMAIN_NAME]"
click at [807, 440] on input "Save contact" at bounding box center [804, 441] width 79 height 23
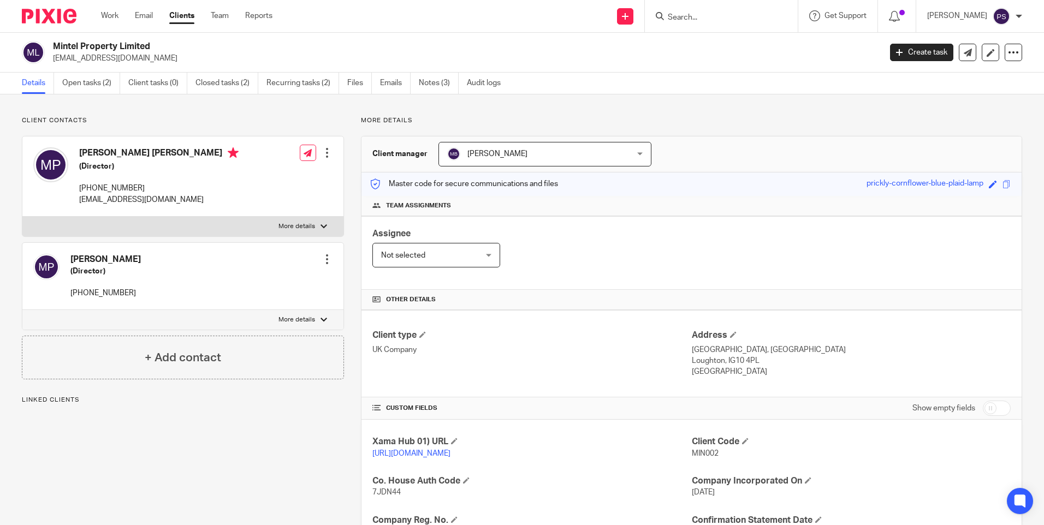
click at [324, 262] on div at bounding box center [327, 259] width 11 height 11
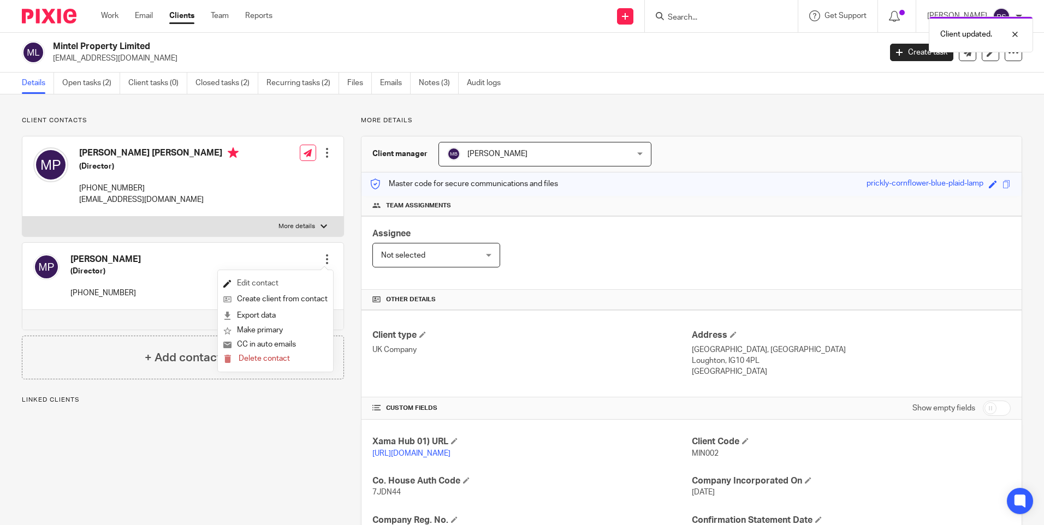
click at [263, 286] on link "Edit contact" at bounding box center [275, 284] width 104 height 16
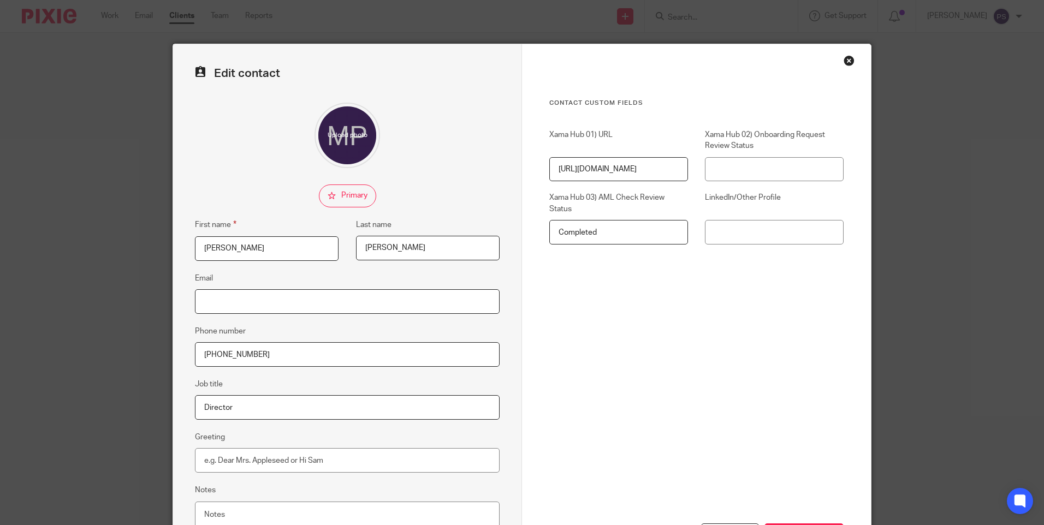
click at [256, 307] on input "Email" at bounding box center [347, 301] width 305 height 25
paste input "[EMAIL_ADDRESS][DOMAIN_NAME]"
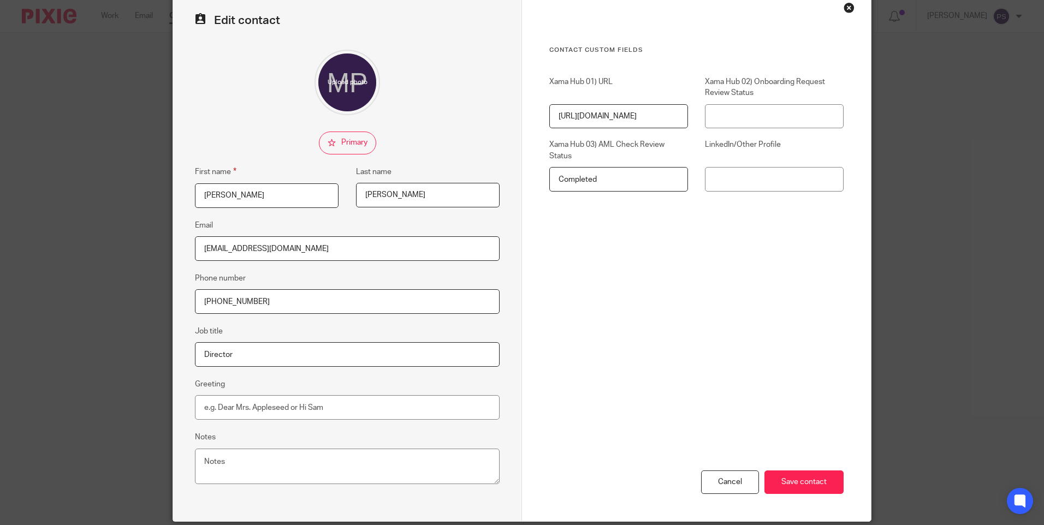
scroll to position [93, 0]
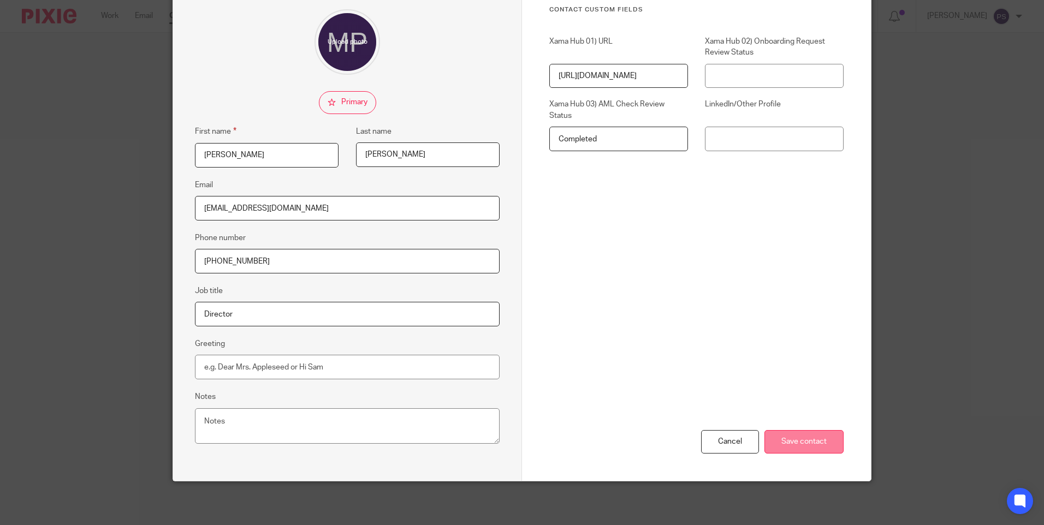
type input "[EMAIL_ADDRESS][DOMAIN_NAME]"
click at [816, 447] on input "Save contact" at bounding box center [804, 441] width 79 height 23
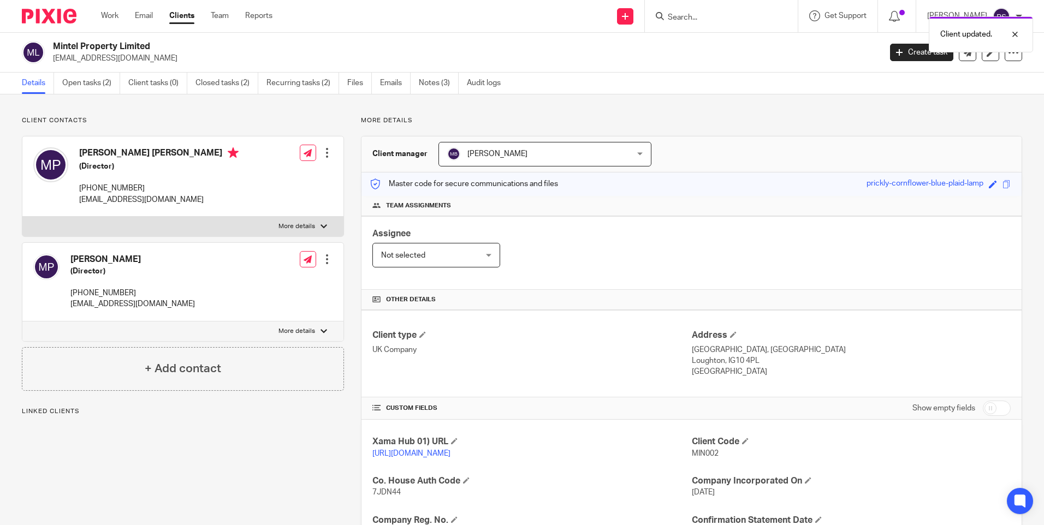
click at [697, 21] on div "Client updated." at bounding box center [777, 32] width 511 height 42
click at [697, 20] on div "Client updated." at bounding box center [777, 32] width 511 height 42
click at [697, 17] on div "Client updated." at bounding box center [777, 32] width 511 height 42
click at [685, 15] on div "Client updated." at bounding box center [777, 32] width 511 height 42
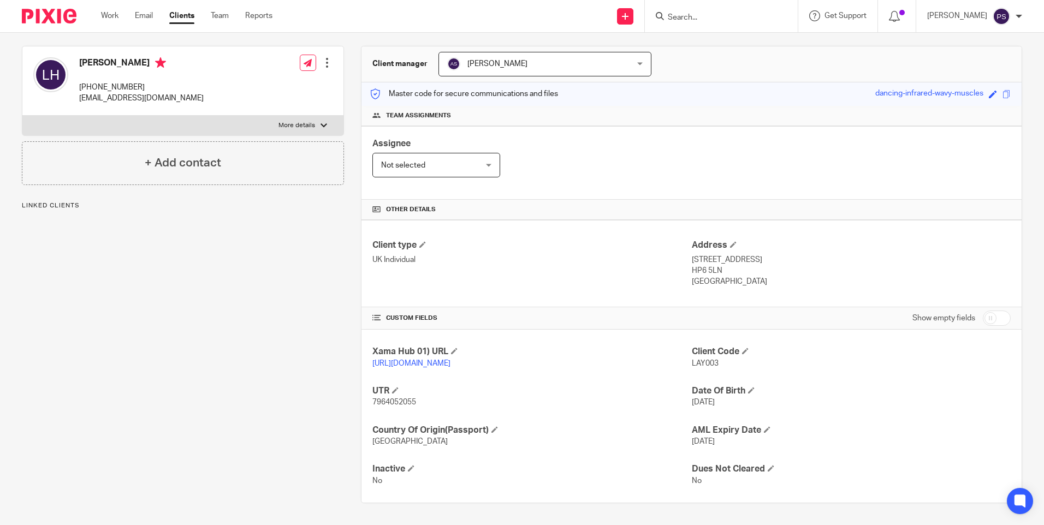
scroll to position [102, 0]
drag, startPoint x: 370, startPoint y: 388, endPoint x: 419, endPoint y: 405, distance: 52.2
click at [419, 405] on div "UTR 7964052055" at bounding box center [531, 397] width 319 height 23
copy div "UTR 7964052055"
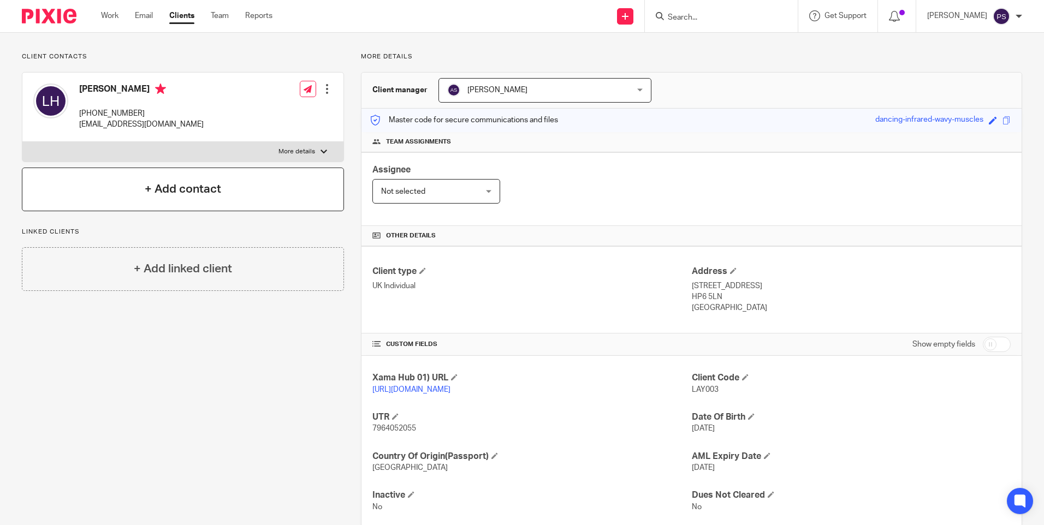
scroll to position [0, 0]
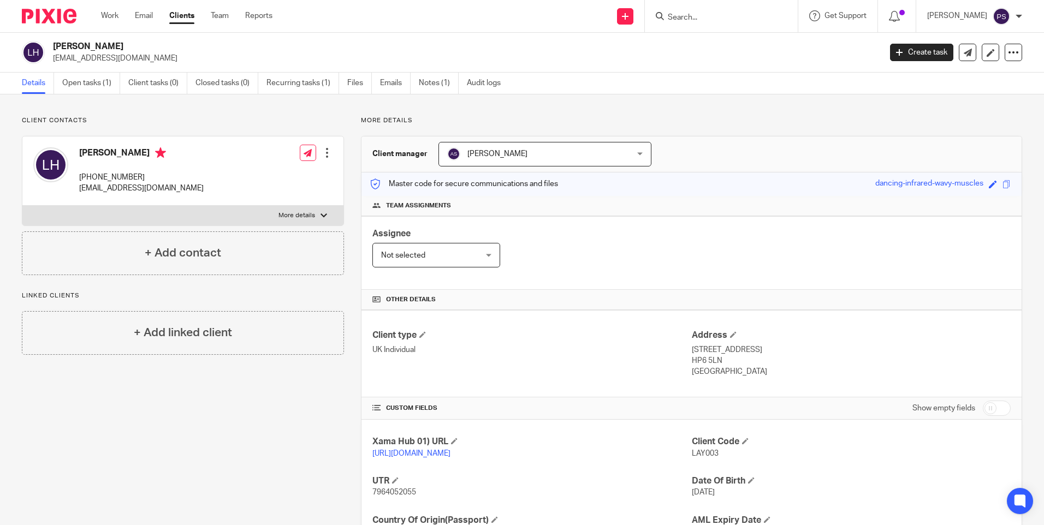
drag, startPoint x: 52, startPoint y: 46, endPoint x: 152, endPoint y: 52, distance: 100.2
click at [152, 52] on div "Layla Fizza Hassanally salmaan@ascoman.co.uk" at bounding box center [448, 52] width 852 height 23
click at [180, 46] on h2 "[PERSON_NAME]" at bounding box center [381, 46] width 657 height 11
click at [79, 46] on h2 "[PERSON_NAME]" at bounding box center [381, 46] width 657 height 11
click at [80, 45] on h2 "[PERSON_NAME]" at bounding box center [381, 46] width 657 height 11
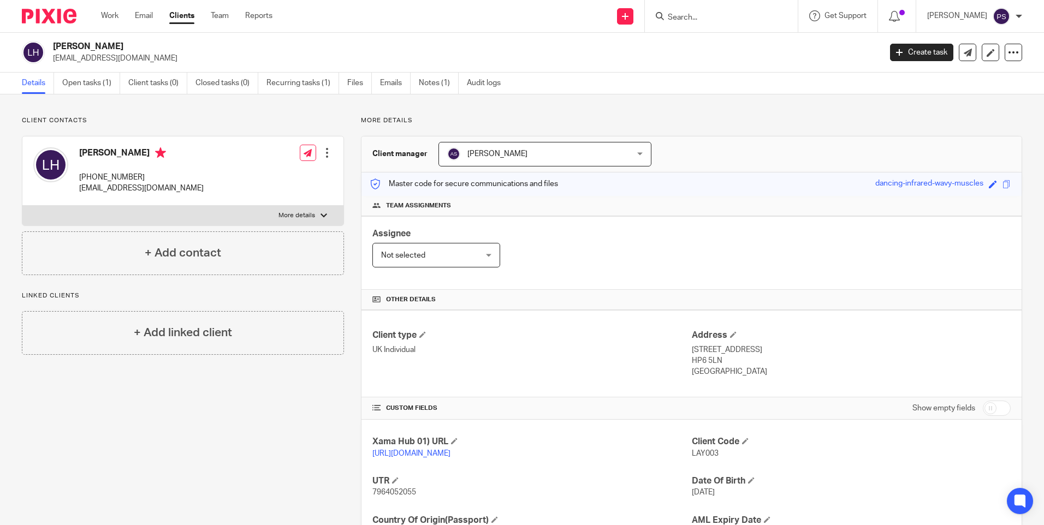
click at [80, 45] on h2 "[PERSON_NAME]" at bounding box center [381, 46] width 657 height 11
copy div "[PERSON_NAME]"
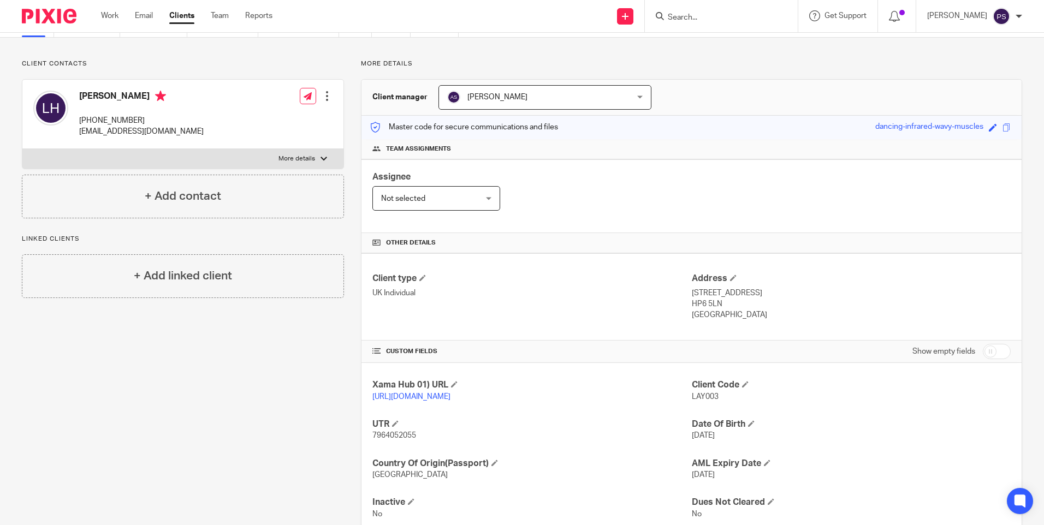
scroll to position [102, 0]
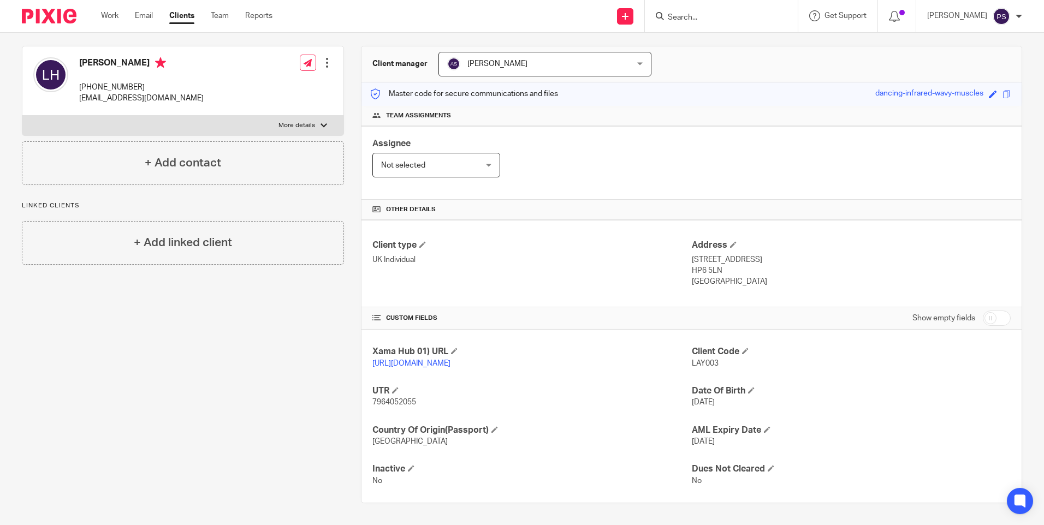
drag, startPoint x: 684, startPoint y: 389, endPoint x: 732, endPoint y: 402, distance: 49.1
click at [732, 402] on div "Xama Hub 01) URL https://platform.xamatech.com/portal/crm/clients/4a430170-47ea…" at bounding box center [692, 416] width 660 height 173
drag, startPoint x: 732, startPoint y: 402, endPoint x: 699, endPoint y: 409, distance: 34.1
click at [699, 409] on div "Xama Hub 01) URL https://platform.xamatech.com/portal/crm/clients/4a430170-47ea…" at bounding box center [692, 416] width 660 height 173
drag, startPoint x: 686, startPoint y: 388, endPoint x: 723, endPoint y: 400, distance: 38.9
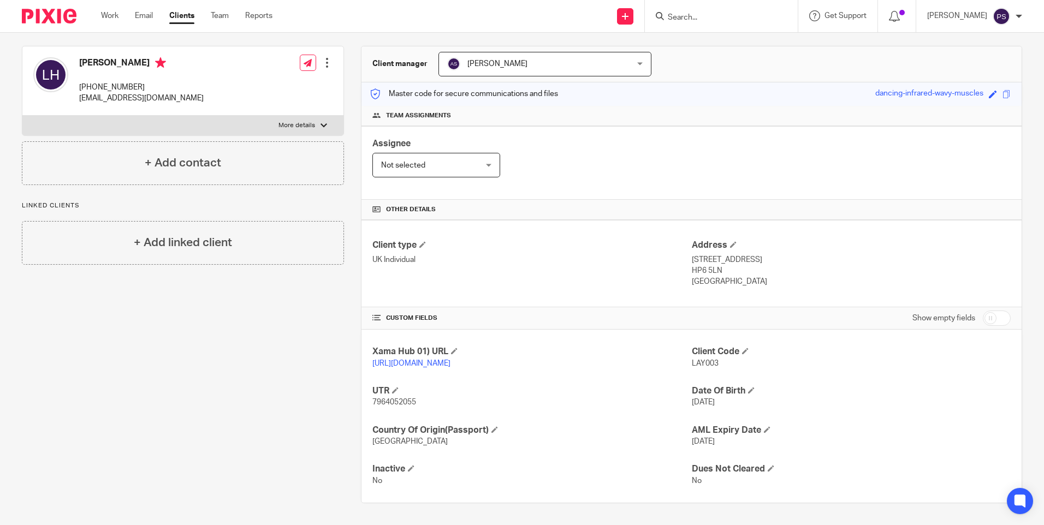
click at [723, 400] on div "Xama Hub 01) URL https://platform.xamatech.com/portal/crm/clients/4a430170-47ea…" at bounding box center [692, 416] width 660 height 173
drag, startPoint x: 723, startPoint y: 400, endPoint x: 625, endPoint y: 414, distance: 98.8
click at [625, 414] on div "Xama Hub 01) URL https://platform.xamatech.com/portal/crm/clients/4a430170-47ea…" at bounding box center [692, 416] width 660 height 173
drag, startPoint x: 625, startPoint y: 414, endPoint x: 689, endPoint y: 377, distance: 73.9
click at [689, 376] on div "Xama Hub 01) URL https://platform.xamatech.com/portal/crm/clients/4a430170-47ea…" at bounding box center [692, 416] width 660 height 173
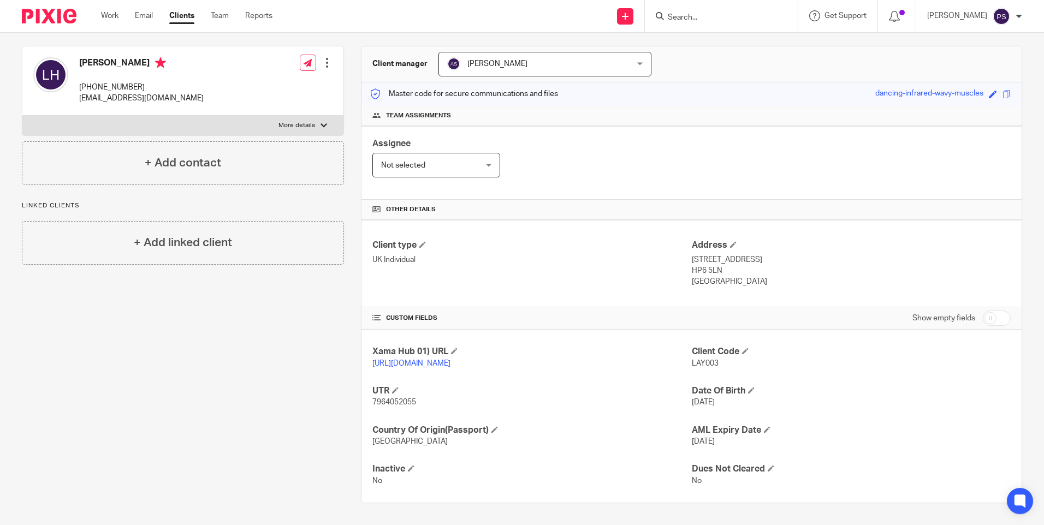
drag, startPoint x: 688, startPoint y: 390, endPoint x: 733, endPoint y: 405, distance: 47.7
click at [733, 405] on div "Date Of Birth 19 Oct 2021" at bounding box center [851, 397] width 319 height 23
copy div "Date Of Birth 19 Oct 2021"
drag, startPoint x: 684, startPoint y: 246, endPoint x: 723, endPoint y: 267, distance: 44.0
click at [723, 267] on div "Client type UK Individual Address 1 Green Lane, Chesham Bois, Amersham HP6 5LN …" at bounding box center [692, 263] width 660 height 87
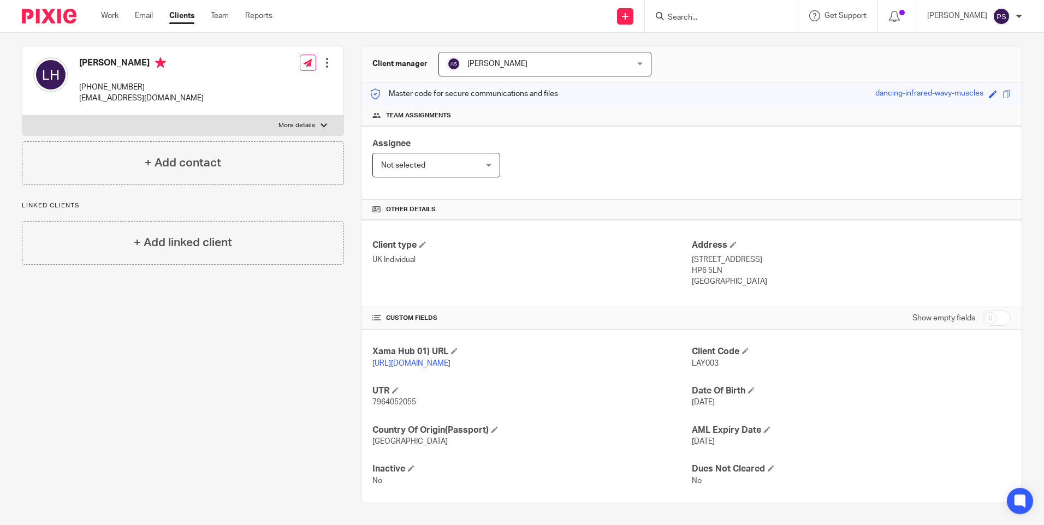
drag, startPoint x: 723, startPoint y: 267, endPoint x: 689, endPoint y: 260, distance: 34.5
click at [692, 265] on p "HP6 5LN" at bounding box center [851, 270] width 319 height 11
click at [692, 255] on p "[STREET_ADDRESS]" at bounding box center [851, 260] width 319 height 11
click at [661, 255] on p "UK Individual" at bounding box center [531, 260] width 319 height 11
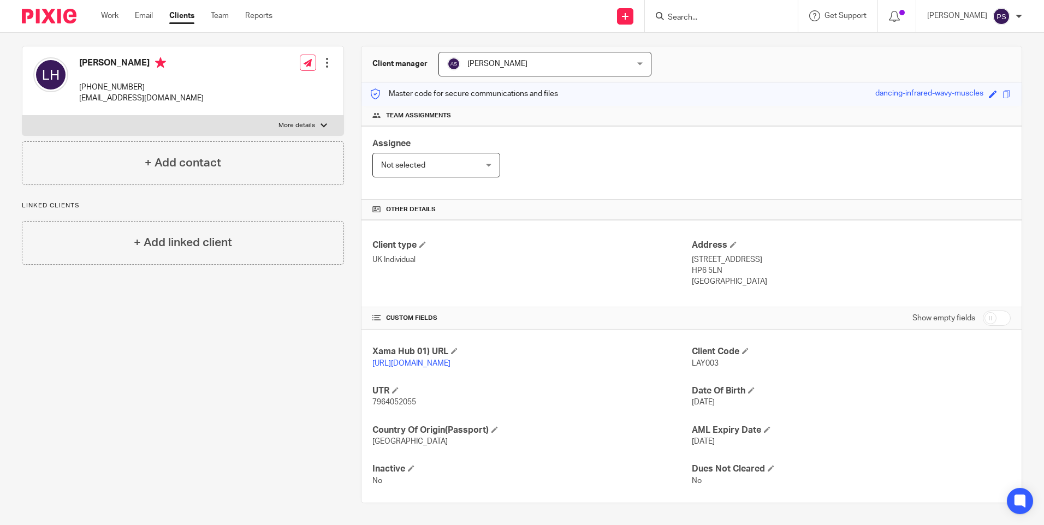
drag, startPoint x: 693, startPoint y: 251, endPoint x: 753, endPoint y: 277, distance: 65.6
click at [753, 277] on div "Client type UK Individual Address 1 Green Lane, Chesham Bois, Amersham HP6 5LN …" at bounding box center [692, 263] width 660 height 87
copy div "1 Green Lane, Chesham Bois, Amersham HP6 5LN United Kingdom"
drag, startPoint x: 758, startPoint y: 269, endPoint x: 750, endPoint y: 265, distance: 8.8
click at [758, 276] on p "[GEOGRAPHIC_DATA]" at bounding box center [851, 281] width 319 height 11
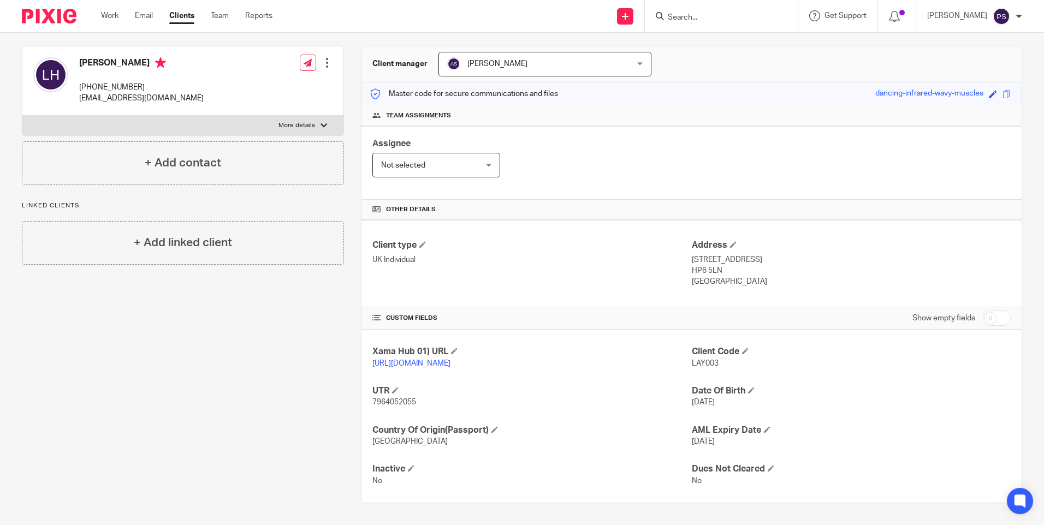
click at [717, 265] on p "HP6 5LN" at bounding box center [851, 270] width 319 height 11
copy div "HP6 5LN"
click at [313, 376] on div "Client contacts Layla Fizza Hassanally +447435959284 salmaan@ascoman.co.uk Edit…" at bounding box center [174, 264] width 339 height 477
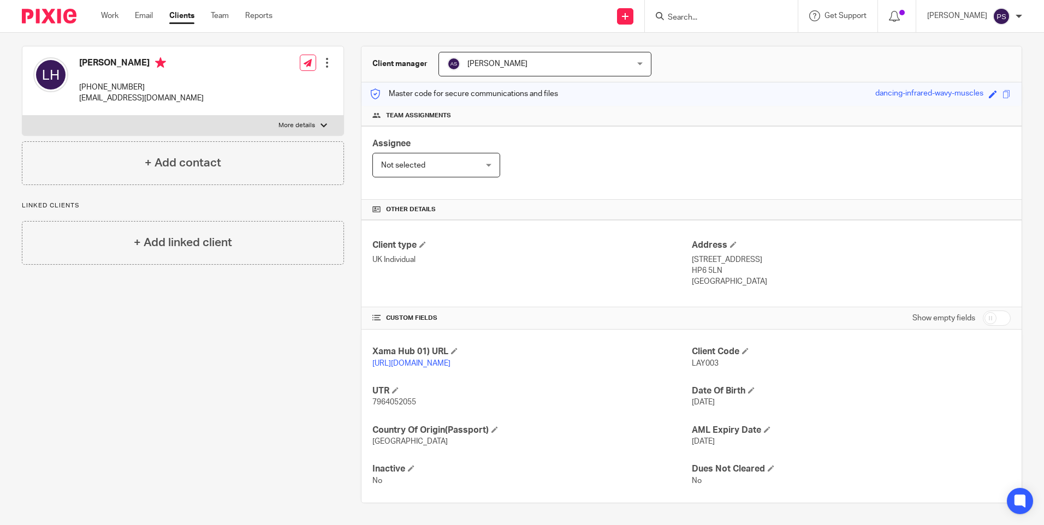
scroll to position [0, 0]
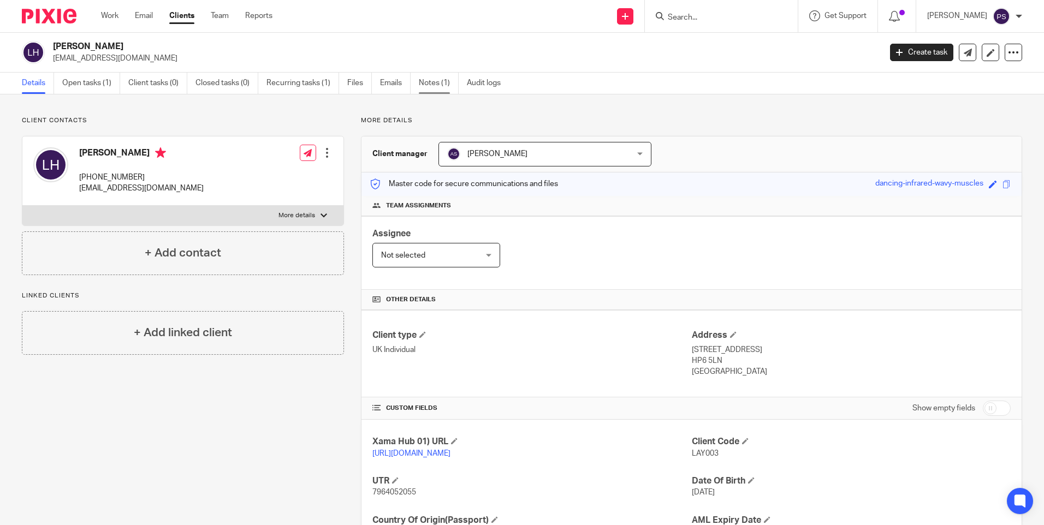
click at [441, 84] on link "Notes (1)" at bounding box center [439, 83] width 40 height 21
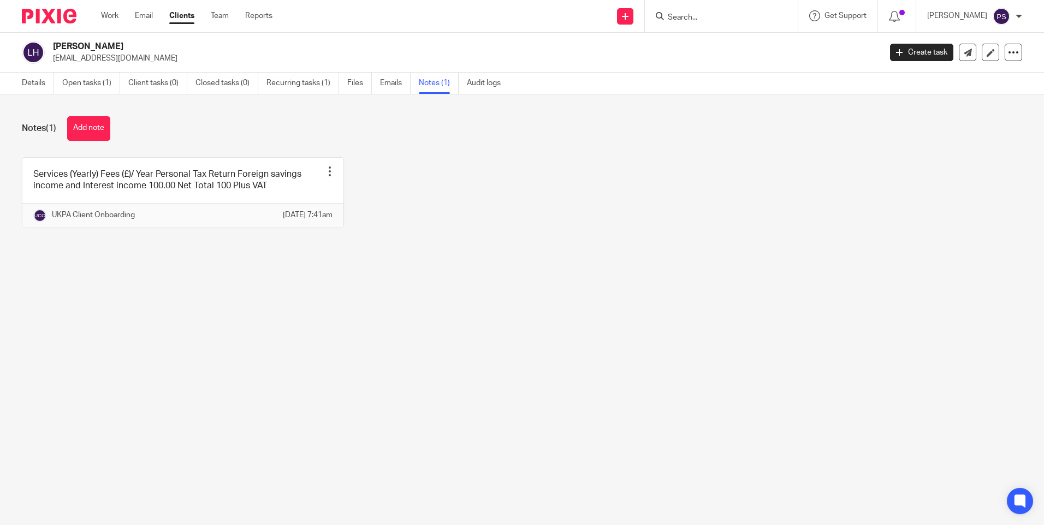
click at [16, 75] on div "Details Open tasks (1) Client tasks (0) Closed tasks (0) Recurring tasks (1) Fi…" at bounding box center [264, 83] width 528 height 21
click at [31, 88] on link "Details" at bounding box center [38, 83] width 32 height 21
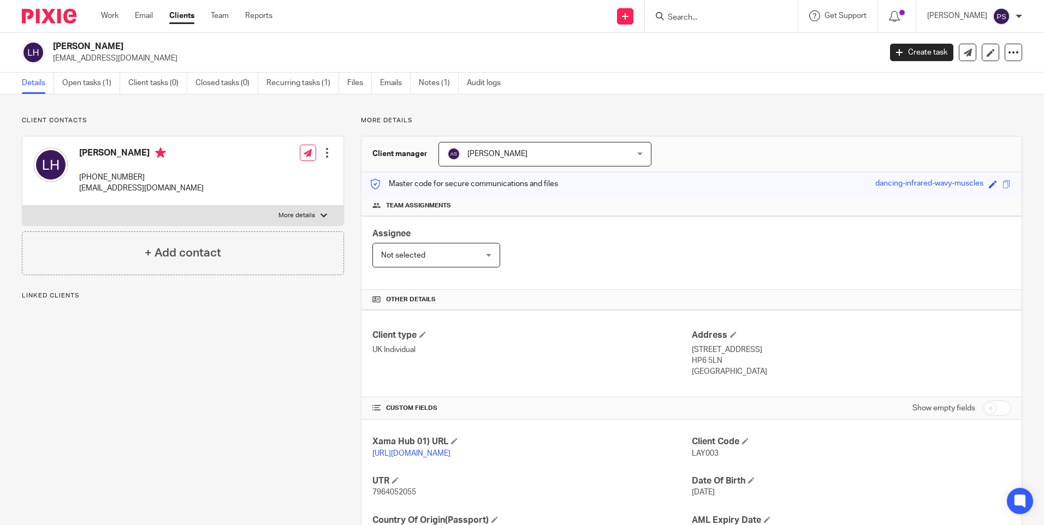
click at [112, 56] on p "[EMAIL_ADDRESS][DOMAIN_NAME]" at bounding box center [463, 58] width 821 height 11
copy main "salmaan@ascoman.co.uk Create task Update from Companies House Export data Merge…"
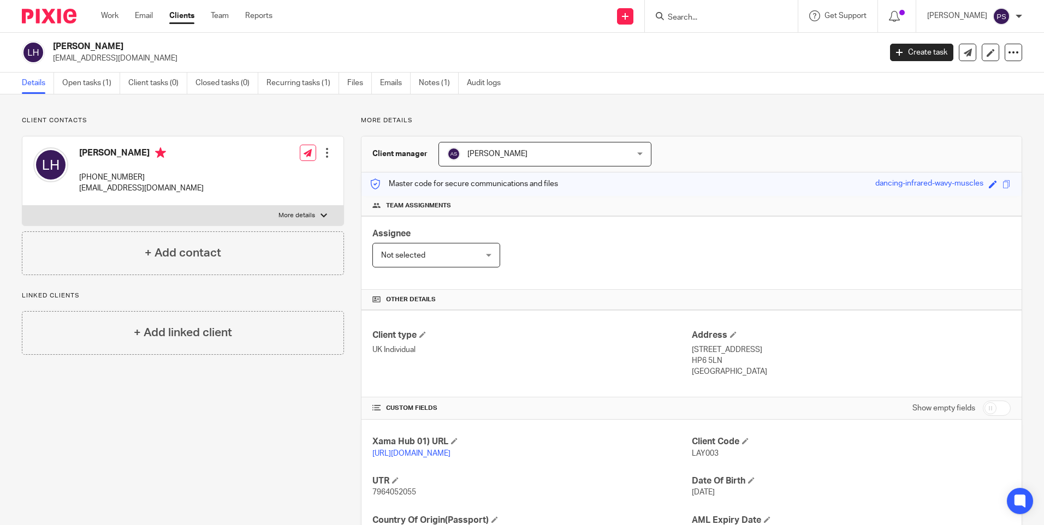
click at [103, 186] on p "[EMAIL_ADDRESS][DOMAIN_NAME]" at bounding box center [141, 188] width 125 height 11
copy div "[EMAIL_ADDRESS][DOMAIN_NAME]"
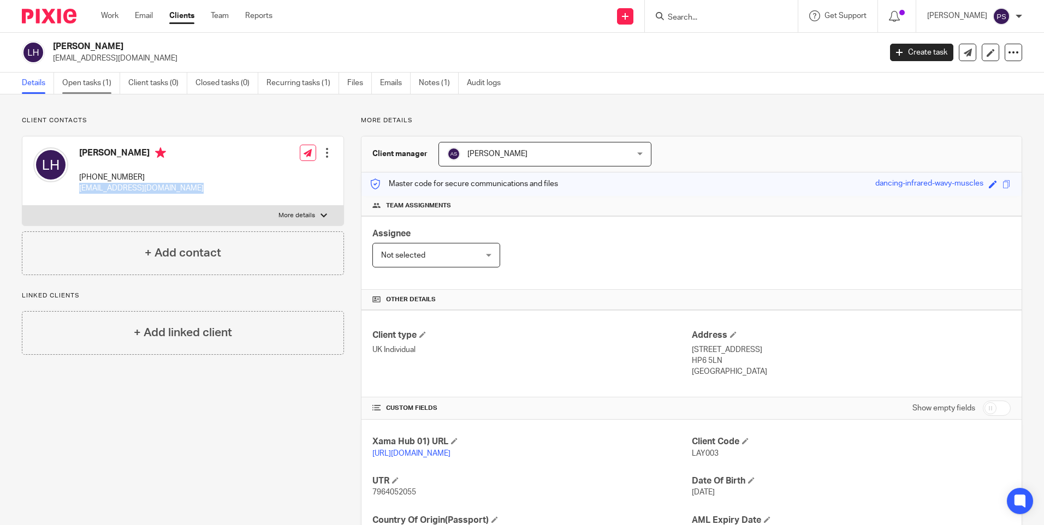
click at [86, 84] on link "Open tasks (1)" at bounding box center [91, 83] width 58 height 21
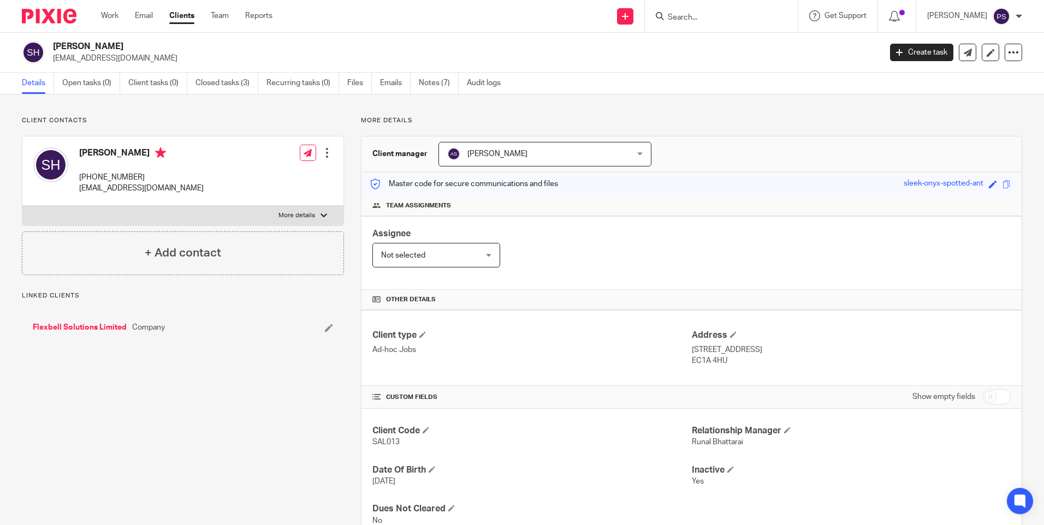
scroll to position [40, 0]
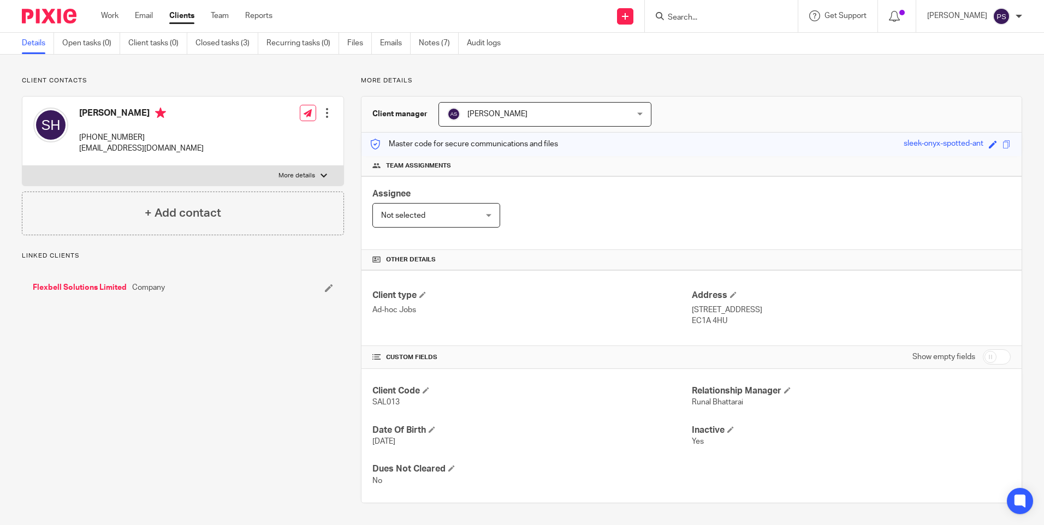
click at [710, 321] on p "EC1A 4HU" at bounding box center [851, 321] width 319 height 11
copy div "EC1A 4HU"
click at [140, 147] on p "accounts@ascoman.co.uk" at bounding box center [141, 148] width 125 height 11
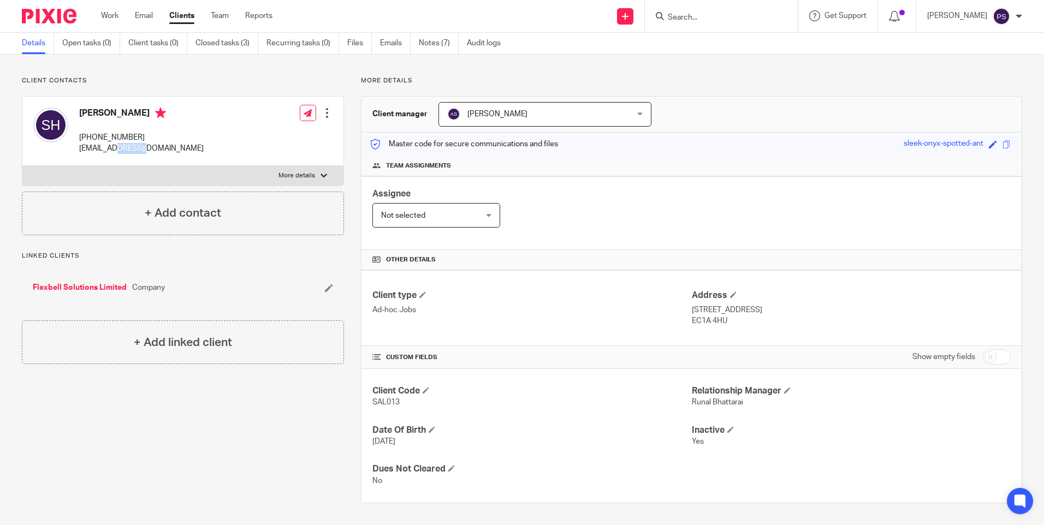
click at [140, 147] on p "accounts@ascoman.co.uk" at bounding box center [141, 148] width 125 height 11
drag, startPoint x: 140, startPoint y: 147, endPoint x: 86, endPoint y: 74, distance: 91.4
click at [86, 74] on div "Client contacts Salmaan Muhammed Z Hassanally +447435959284 accounts@ascoman.co…" at bounding box center [522, 290] width 1044 height 471
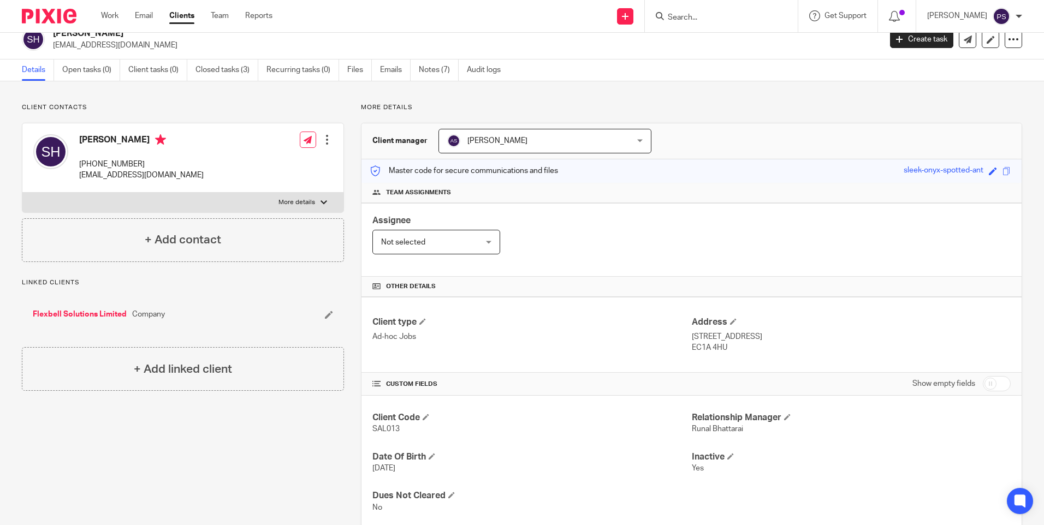
scroll to position [0, 0]
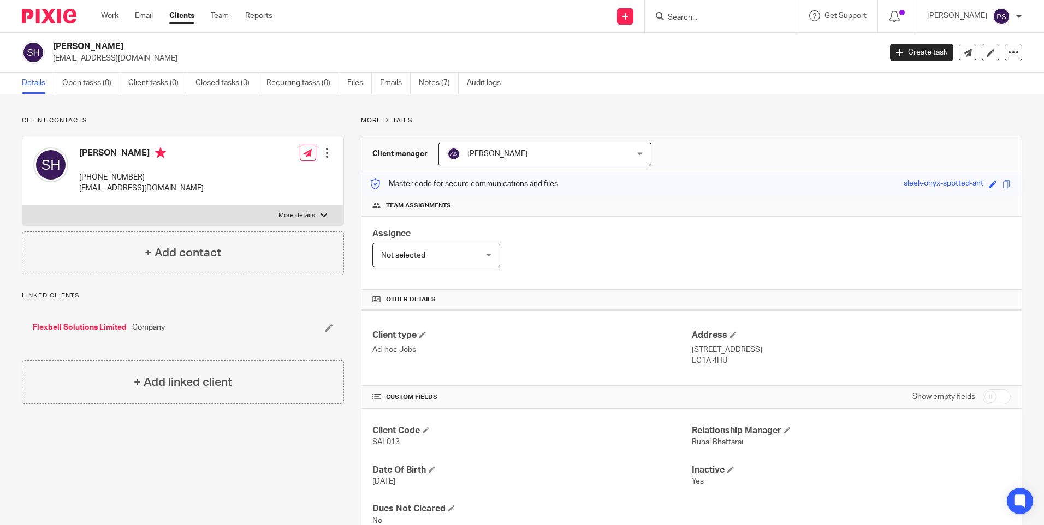
click at [709, 20] on input "Search" at bounding box center [716, 18] width 98 height 10
click at [753, 14] on input "Search" at bounding box center [716, 18] width 98 height 10
paste input "[EMAIL_ADDRESS][DOMAIN_NAME]"
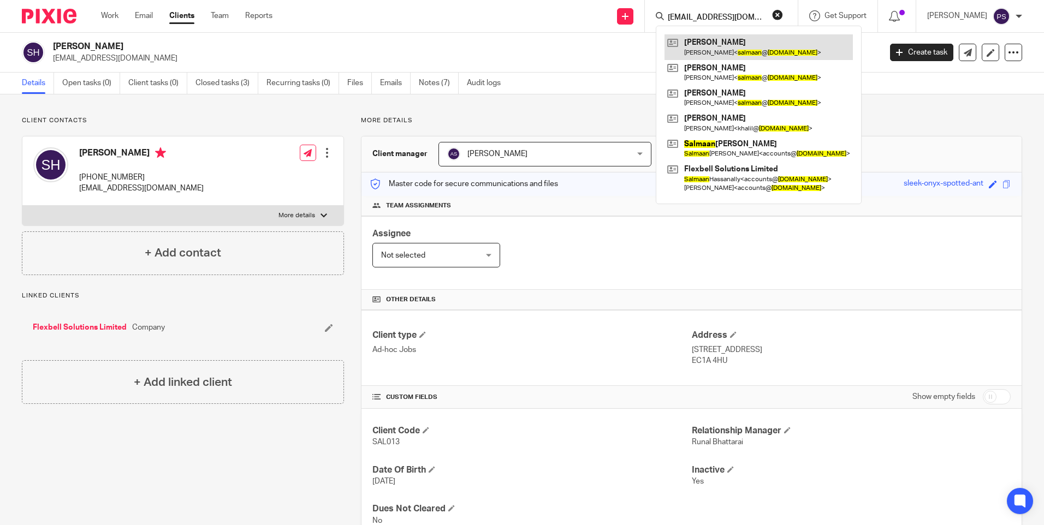
type input "[EMAIL_ADDRESS][DOMAIN_NAME]"
click at [738, 49] on link at bounding box center [759, 46] width 188 height 25
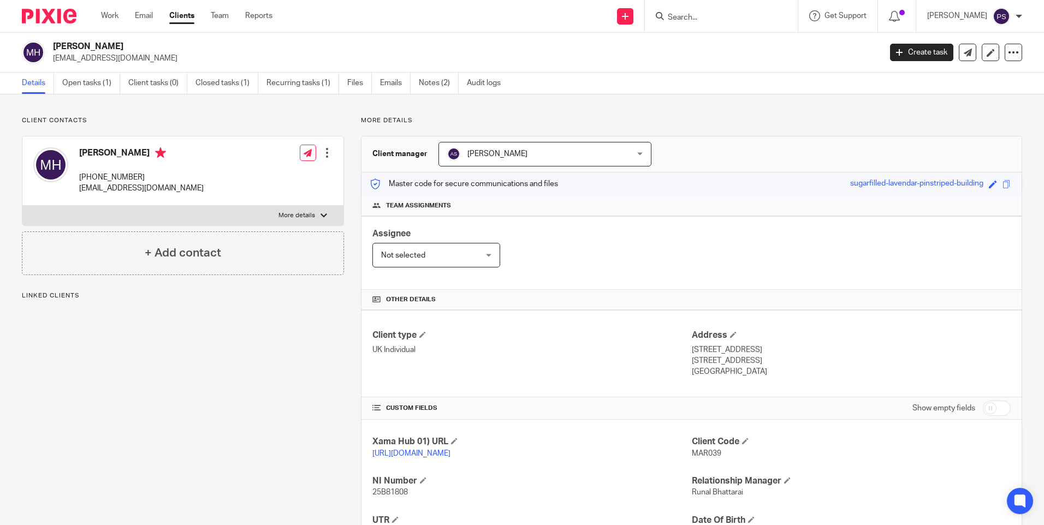
click at [163, 46] on h2 "[PERSON_NAME]" at bounding box center [381, 46] width 657 height 11
click at [163, 46] on h2 "Maryam Fatema Isra Alif Hassanally" at bounding box center [381, 46] width 657 height 11
